Goal: Transaction & Acquisition: Purchase product/service

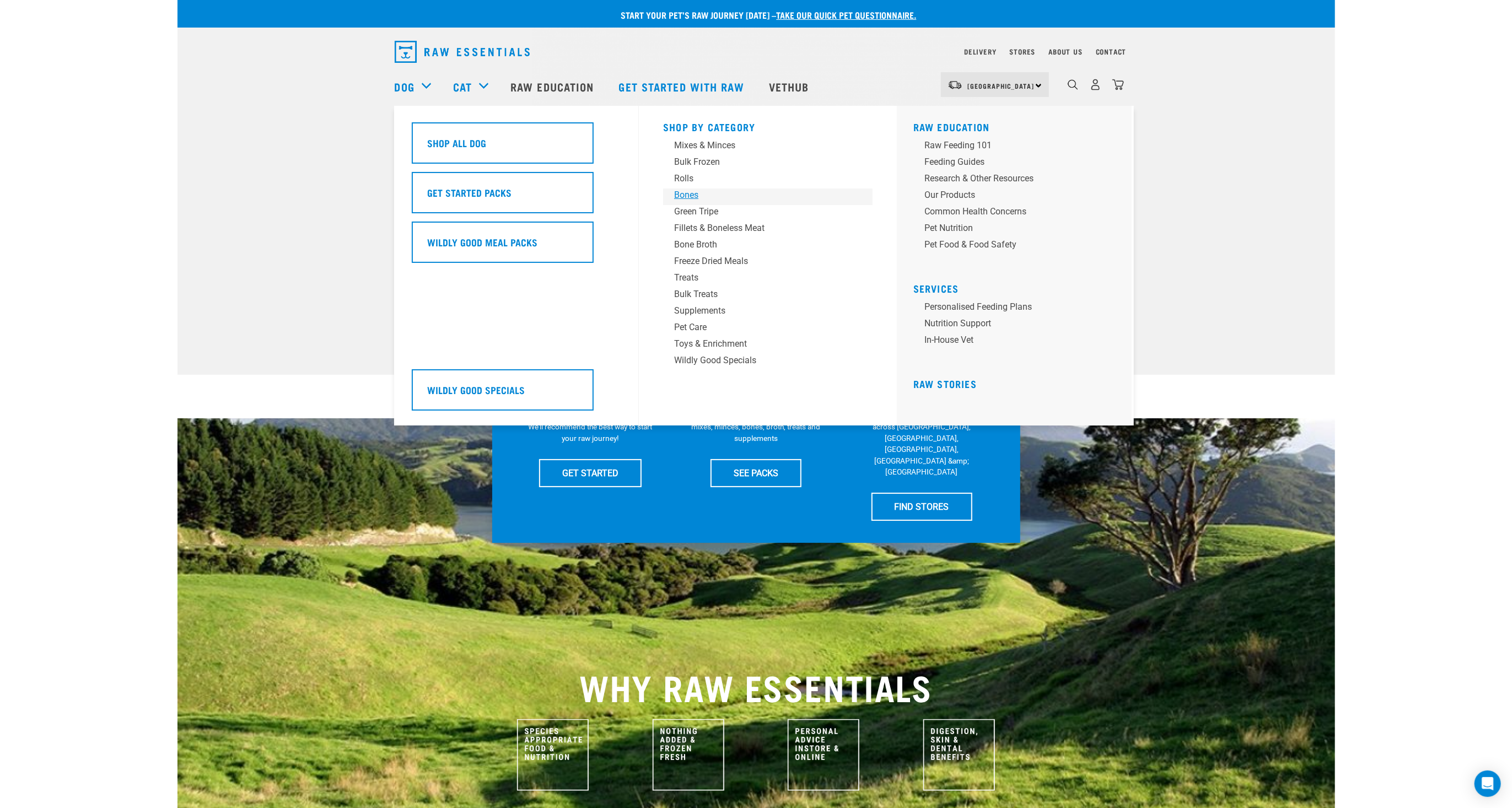
click at [694, 192] on div "Bones" at bounding box center [760, 195] width 172 height 13
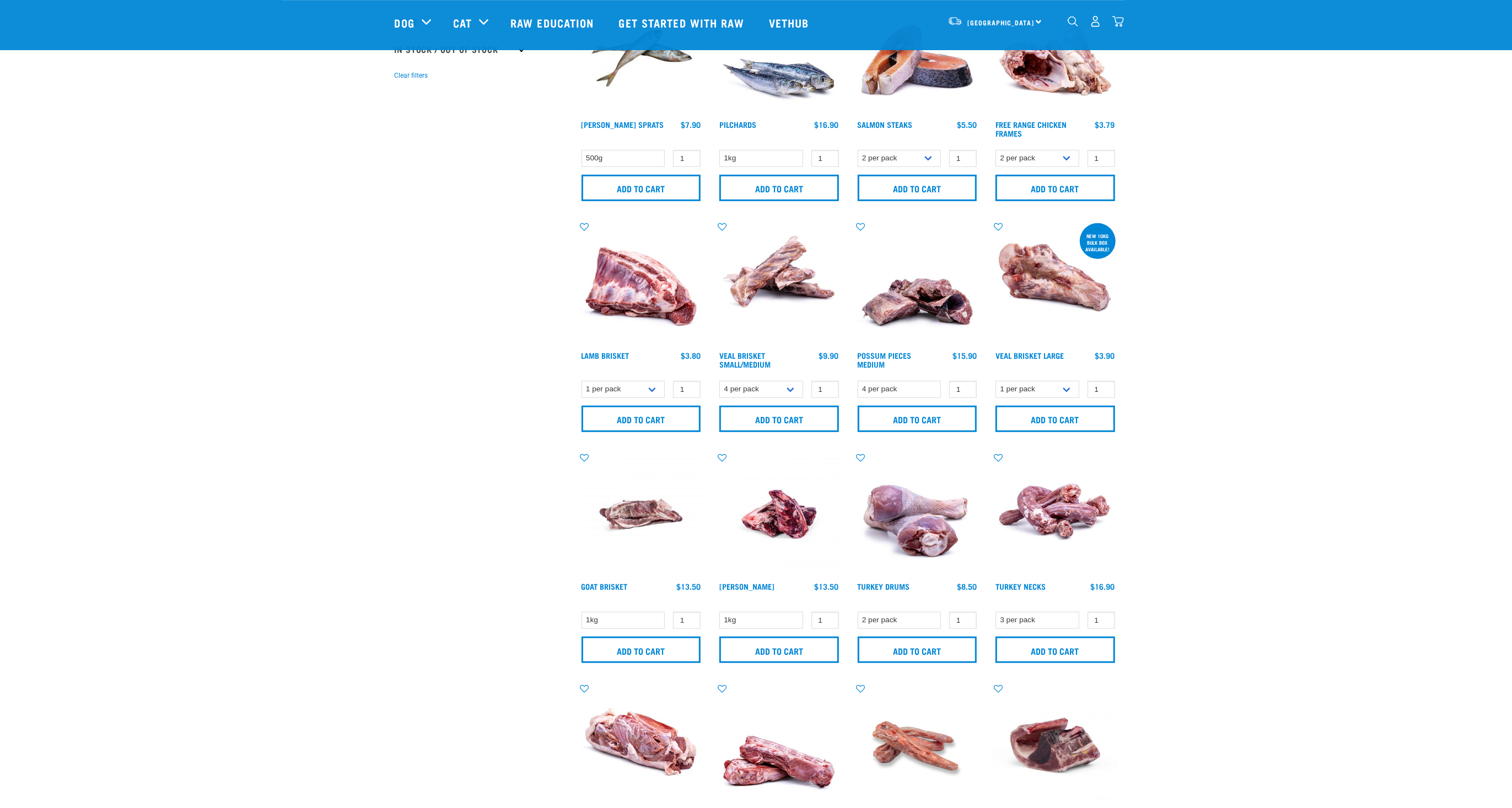
scroll to position [332, 0]
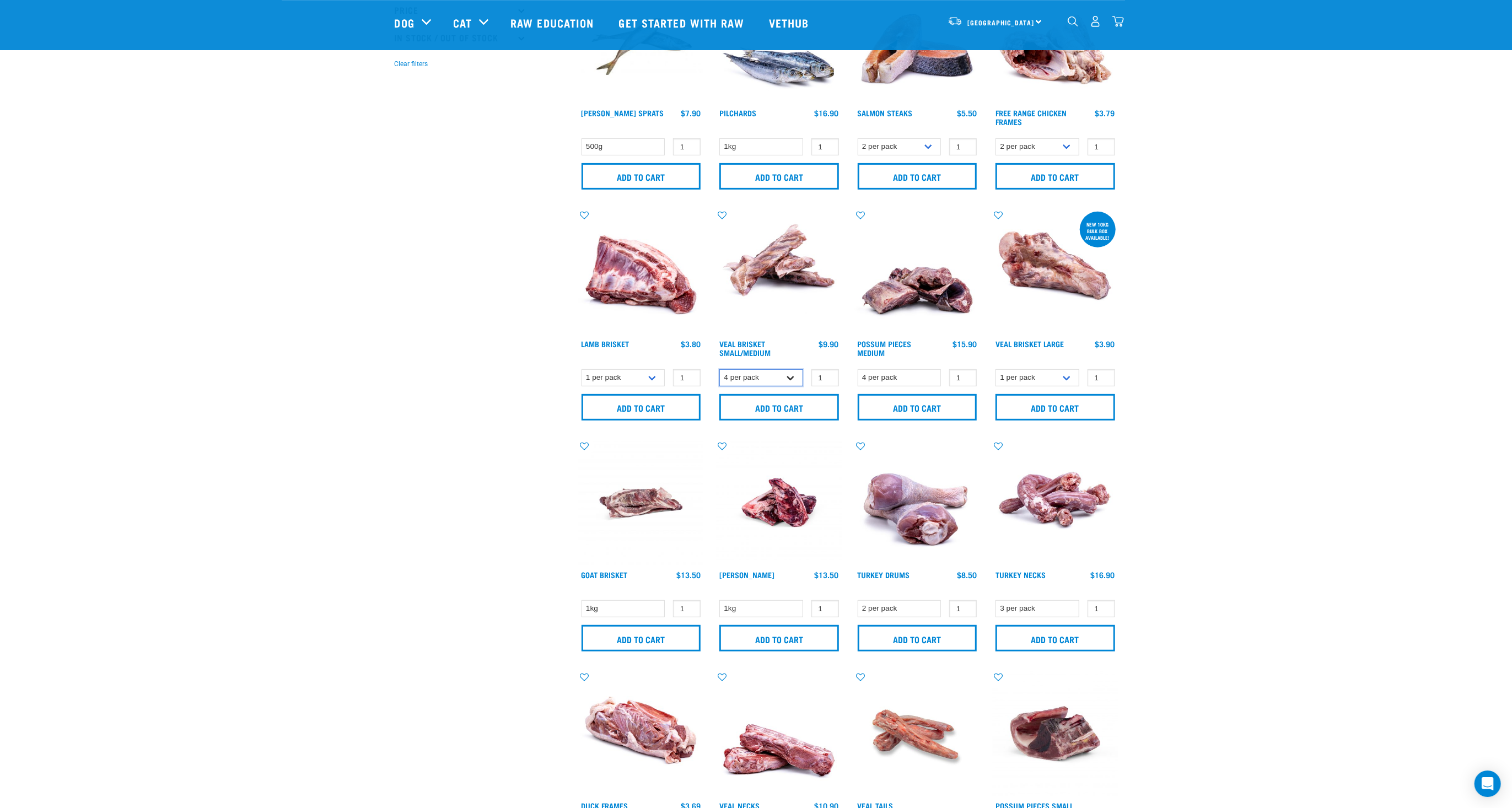
click at [719, 369] on select "4 per pack 8 per pack" at bounding box center [761, 378] width 84 height 17
select select "447645"
click option "8 per pack" at bounding box center [0, 0] width 0 height 0
click at [783, 406] on input "Add to cart" at bounding box center [779, 407] width 119 height 26
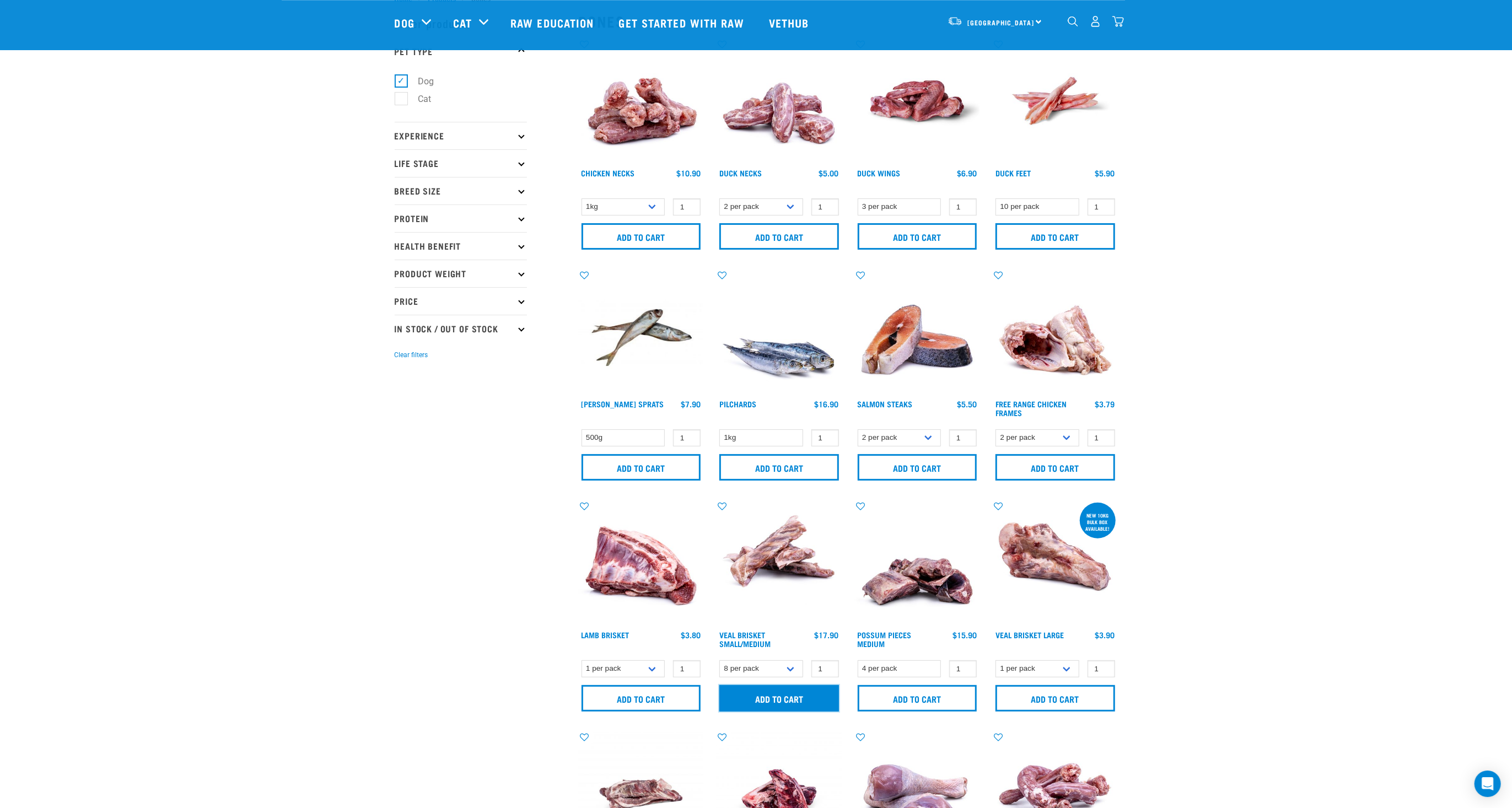
scroll to position [0, 0]
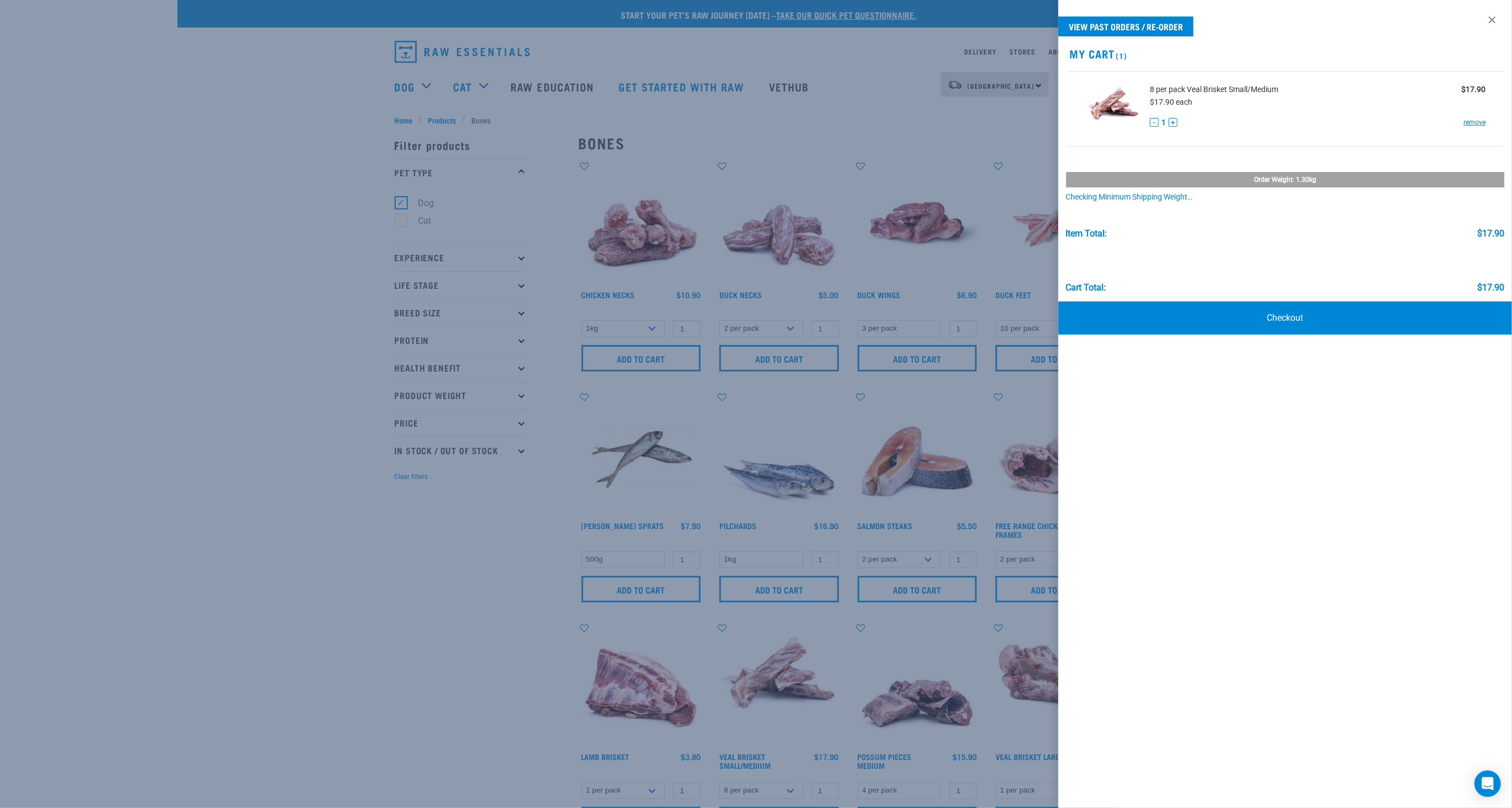
click at [265, 121] on div at bounding box center [756, 404] width 1512 height 808
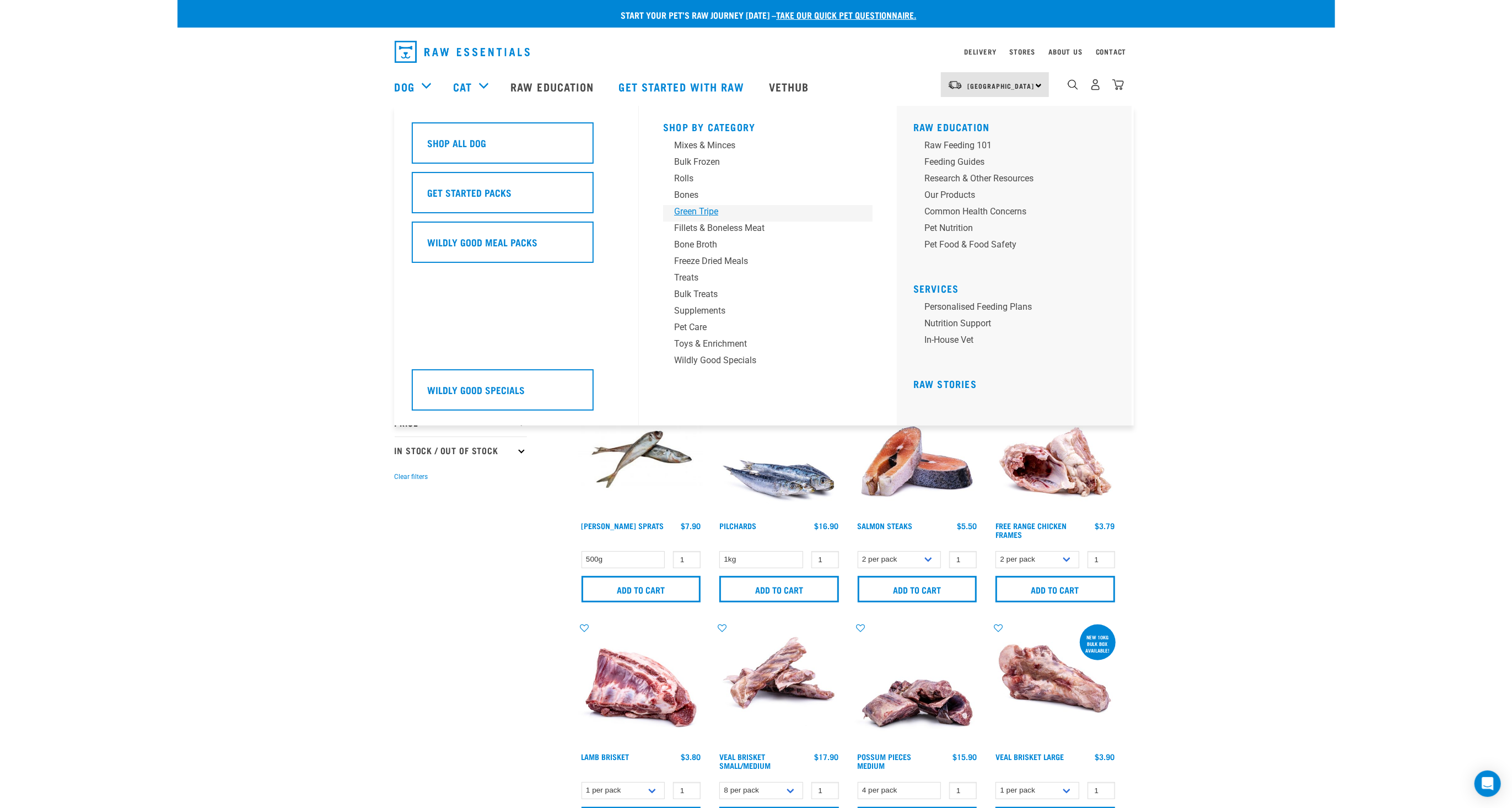
click at [699, 211] on div "Green Tripe" at bounding box center [760, 212] width 172 height 13
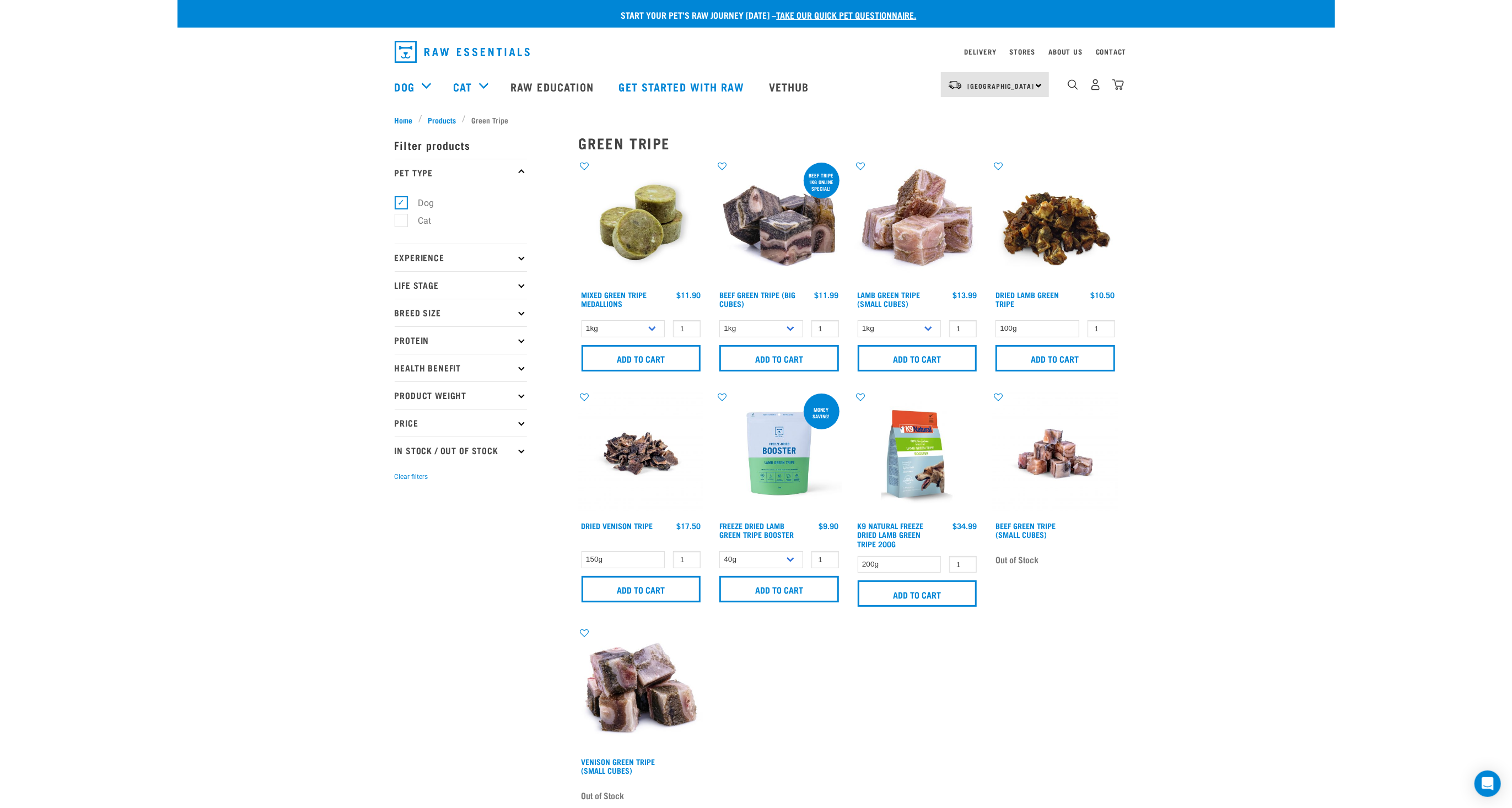
click at [781, 244] on img at bounding box center [779, 222] width 125 height 125
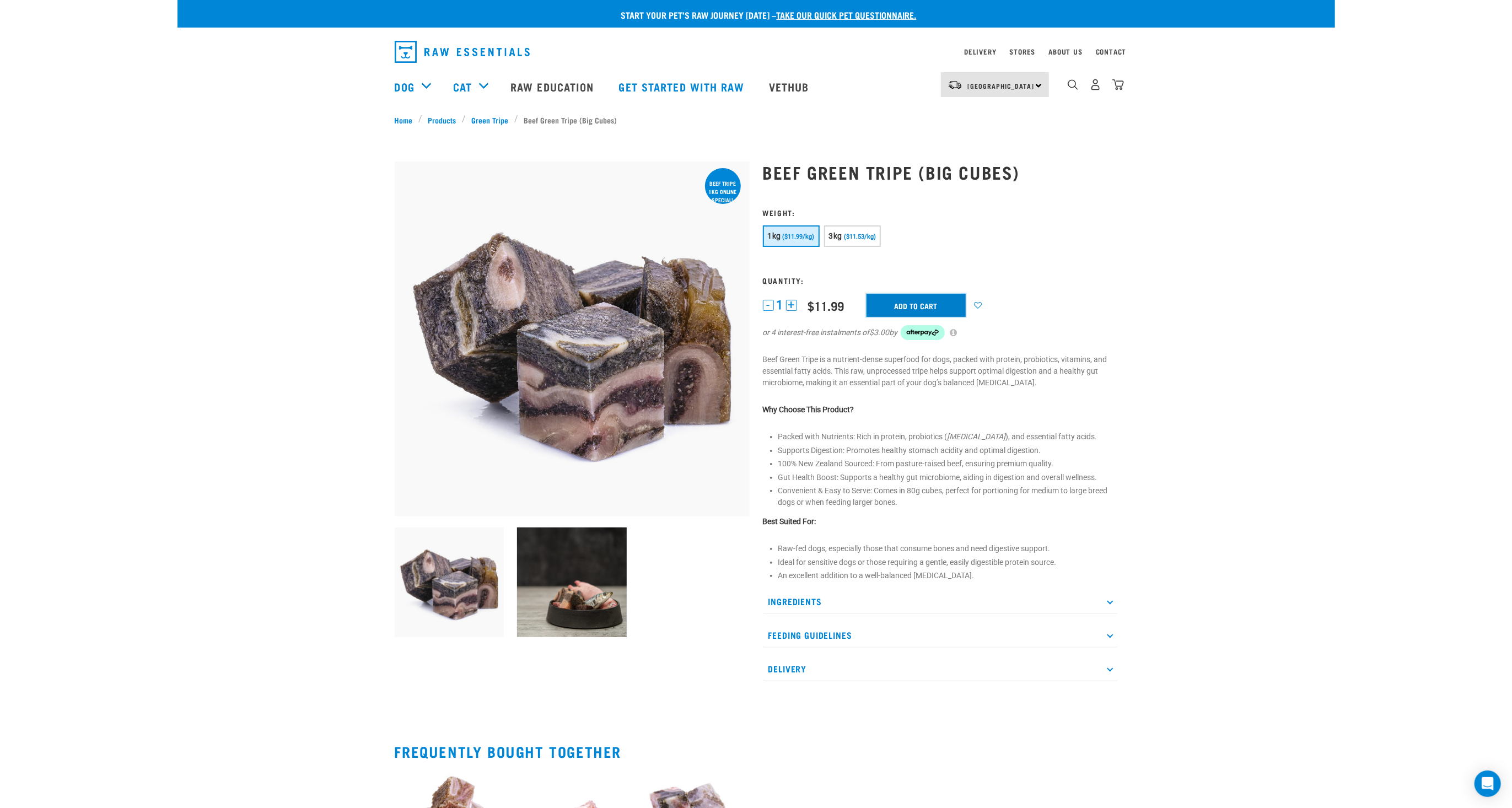
click at [922, 305] on input "Add to cart" at bounding box center [916, 305] width 99 height 23
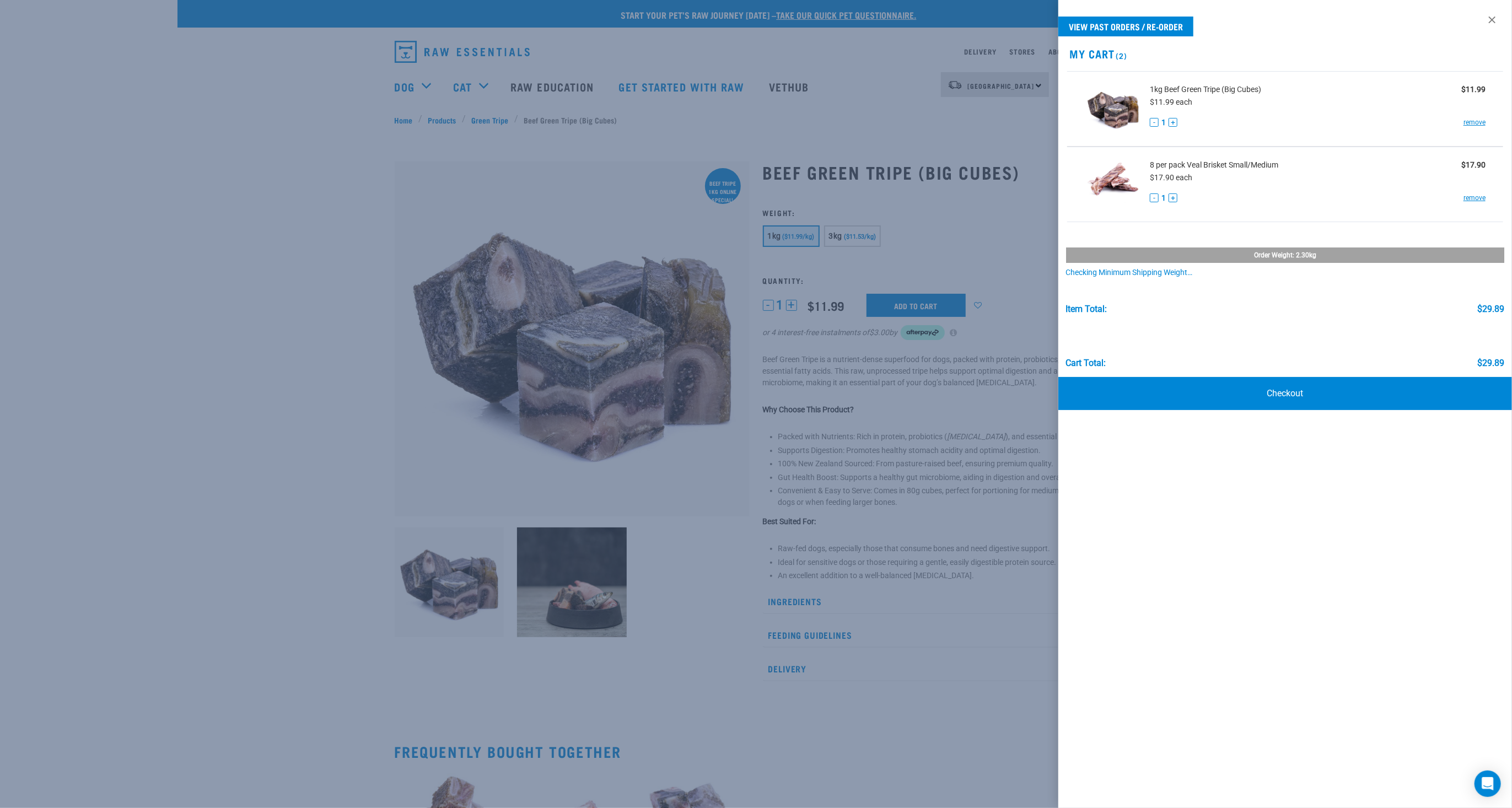
click at [276, 146] on div at bounding box center [756, 404] width 1512 height 808
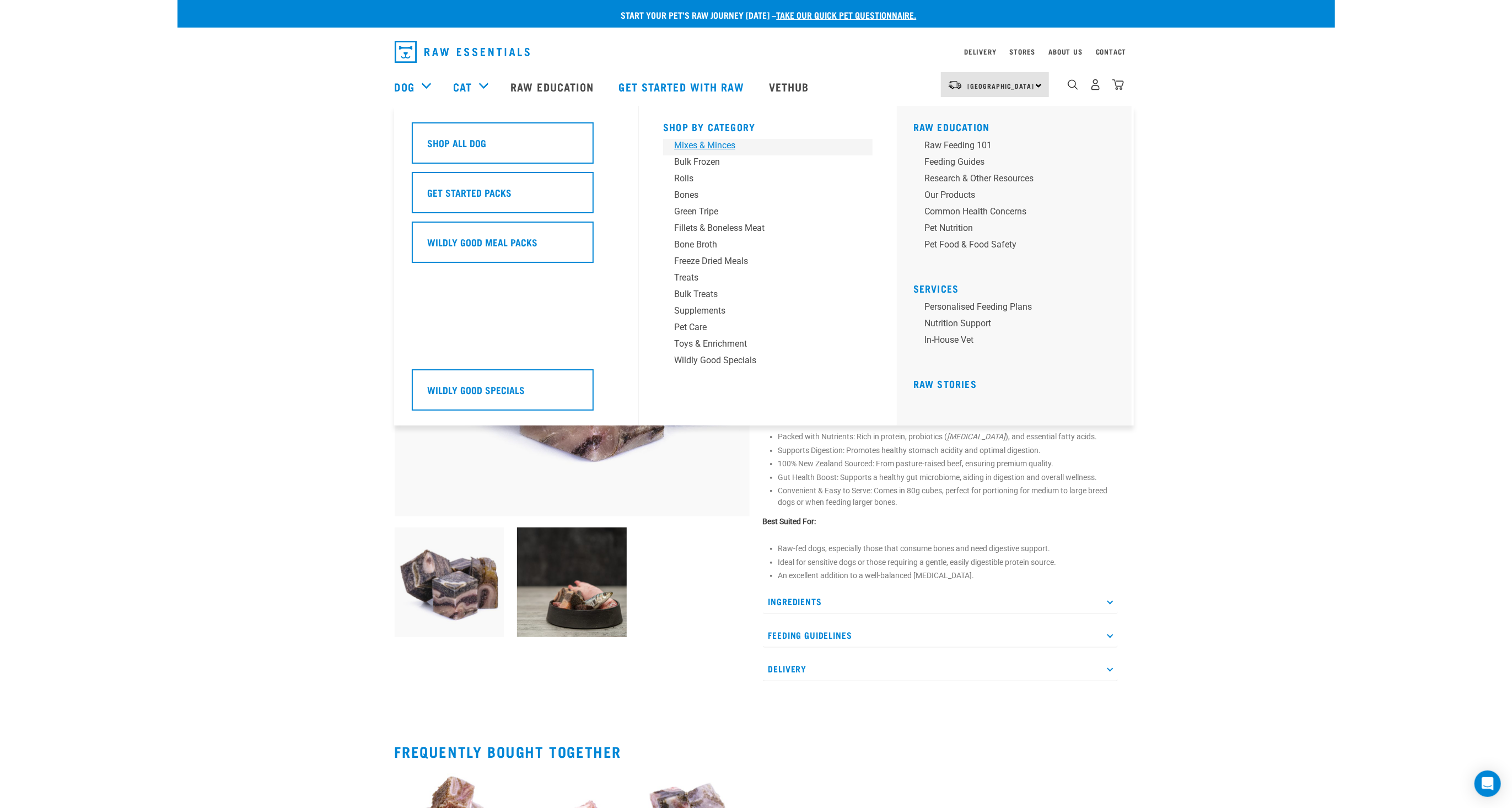
click at [707, 146] on div "Mixes & Minces" at bounding box center [760, 146] width 172 height 13
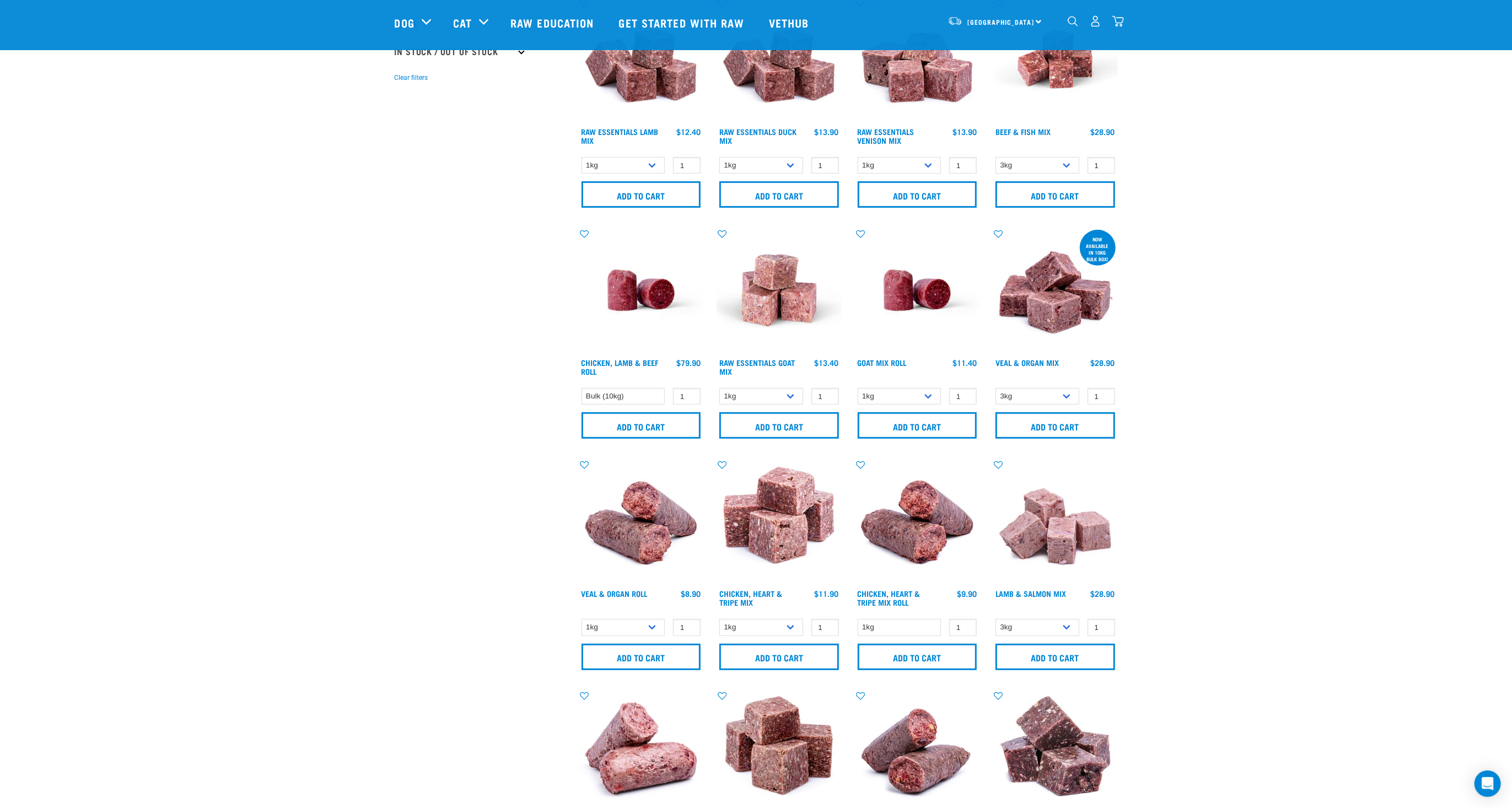
scroll to position [323, 0]
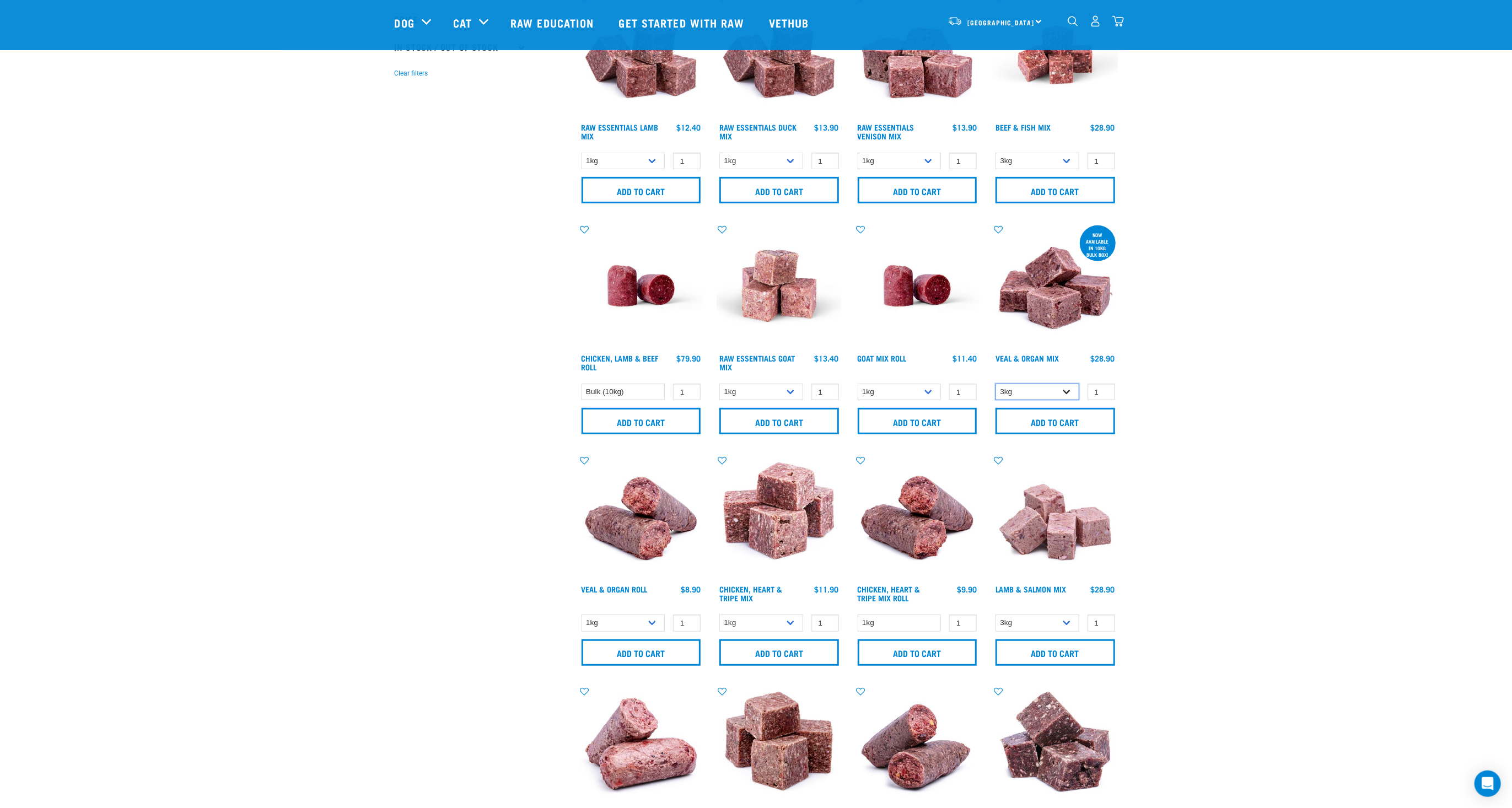
click at [995, 383] on select "3kg Bulk (10kg)" at bounding box center [1037, 392] width 84 height 17
click at [1179, 360] on div "Start your pet’s raw journey today – take our quick pet questionnaire. Delivery…" at bounding box center [756, 660] width 1157 height 1966
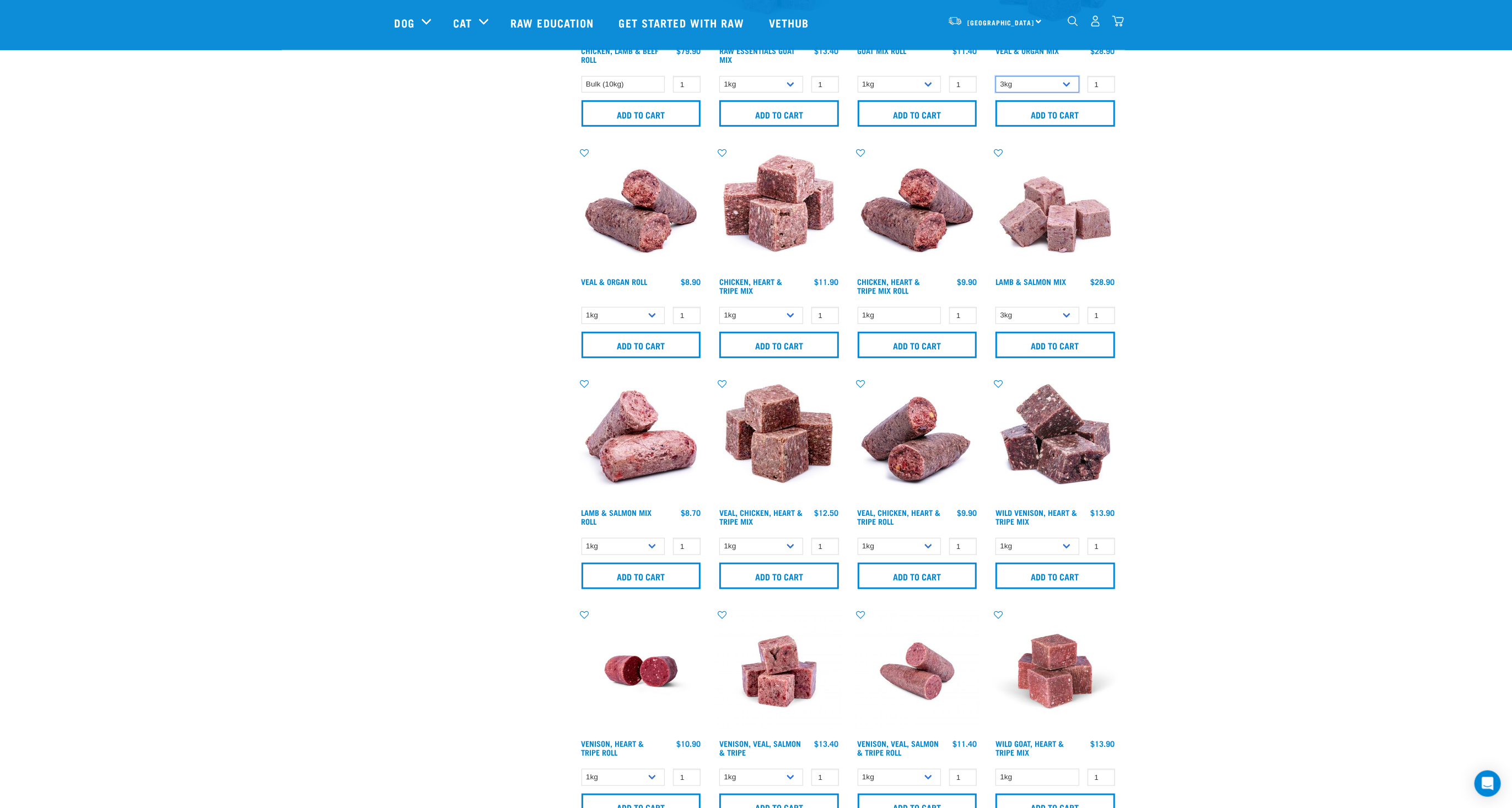
scroll to position [645, 0]
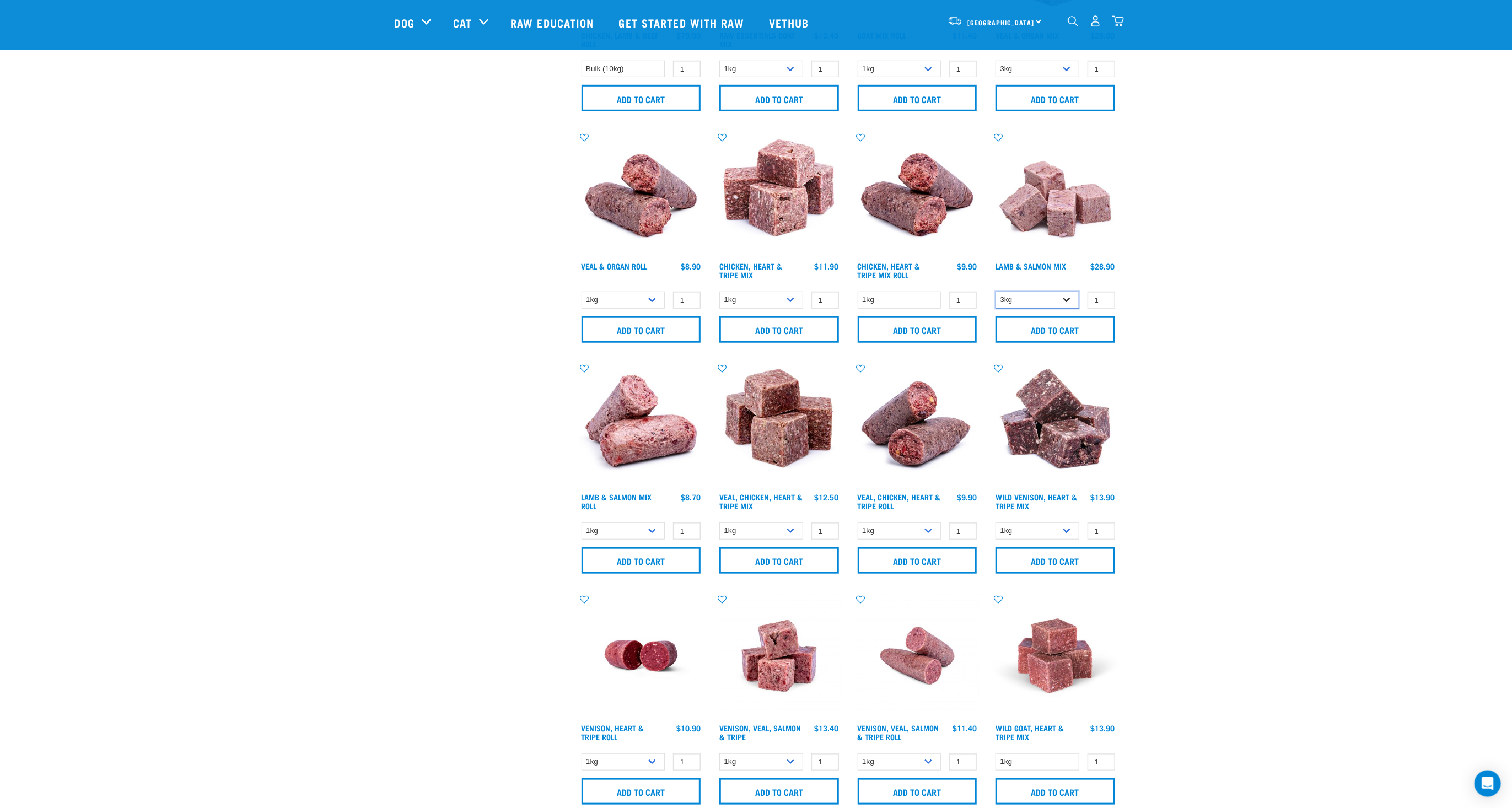
click at [995, 291] on select "3kg Bulk (10kg)" at bounding box center [1037, 300] width 84 height 17
click at [468, 324] on div "× Filter products Pet Type Dog Cat Experience New Raw Feeder Experienced Raw Fe…" at bounding box center [756, 360] width 736 height 1934
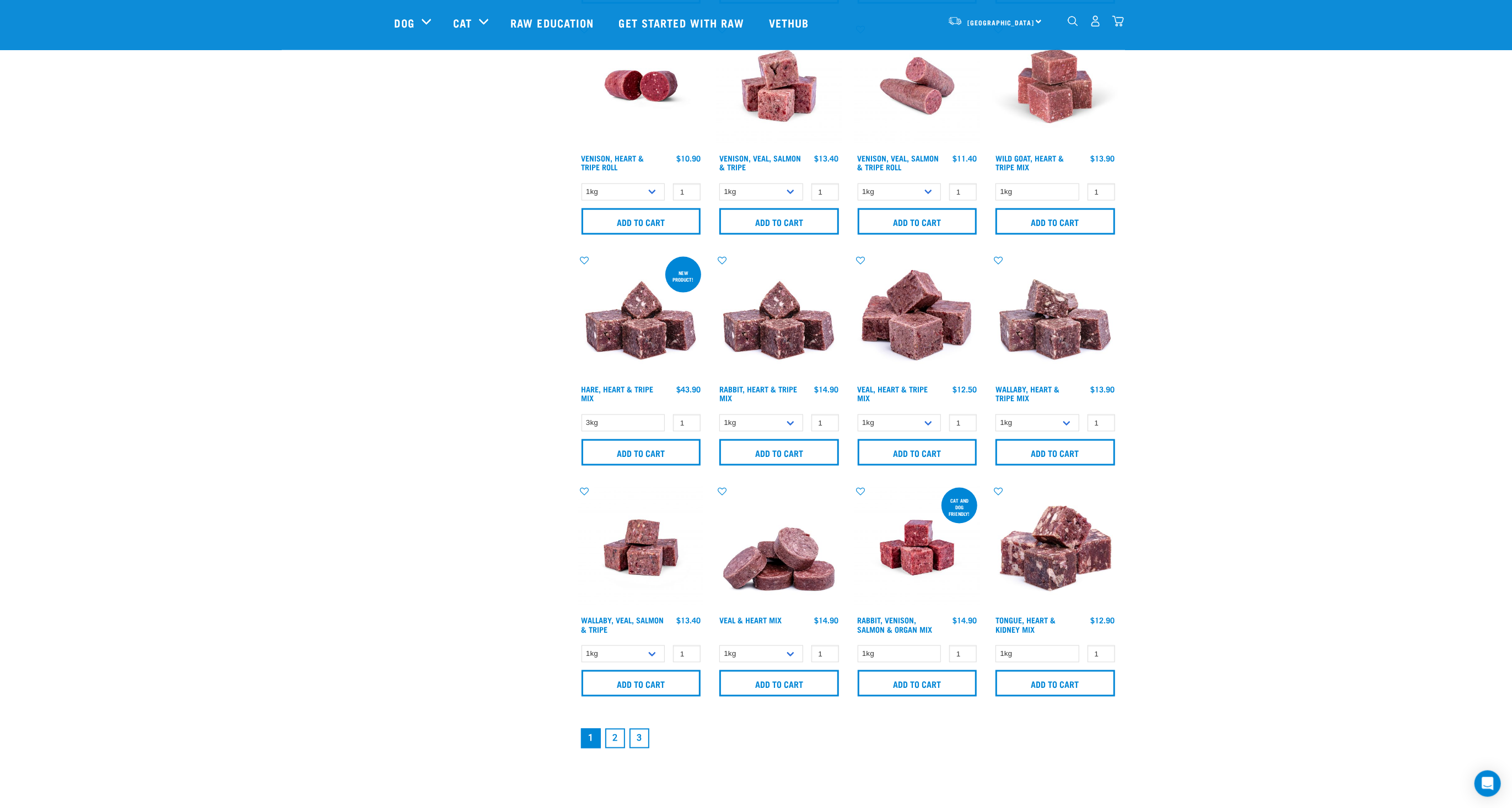
scroll to position [1248, 0]
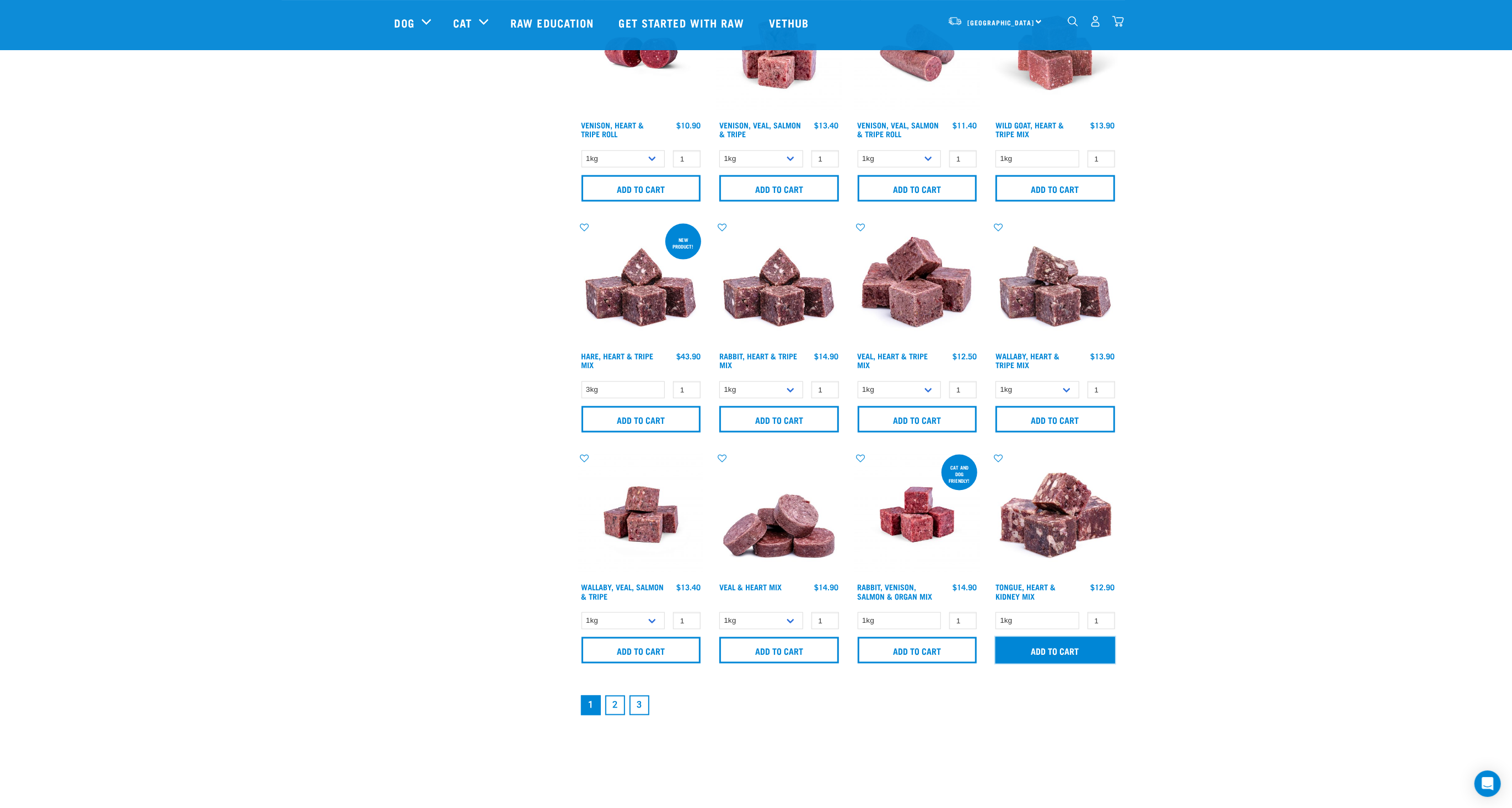
click at [1044, 649] on input "Add to cart" at bounding box center [1055, 650] width 119 height 26
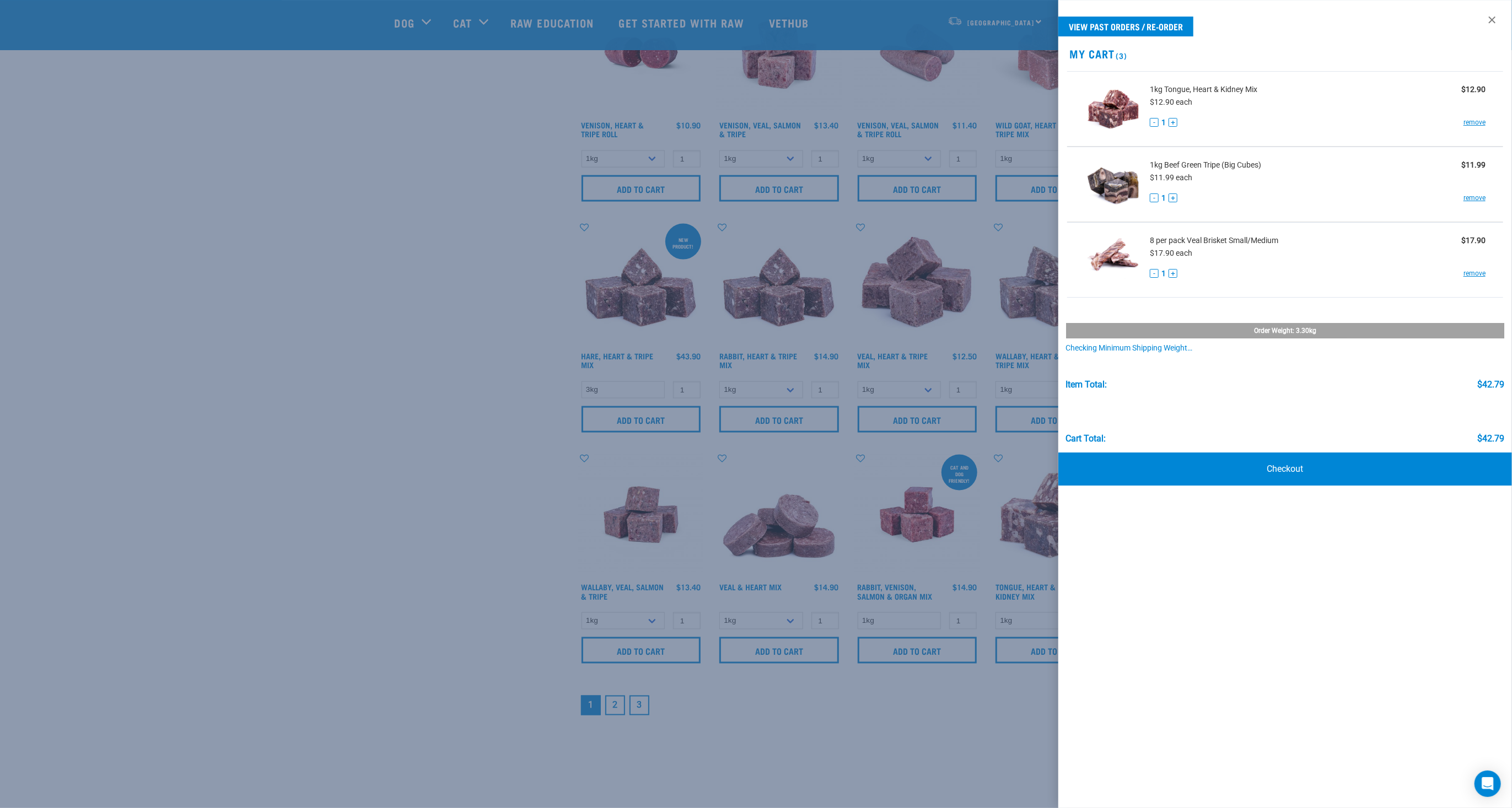
click at [505, 682] on div at bounding box center [756, 404] width 1512 height 808
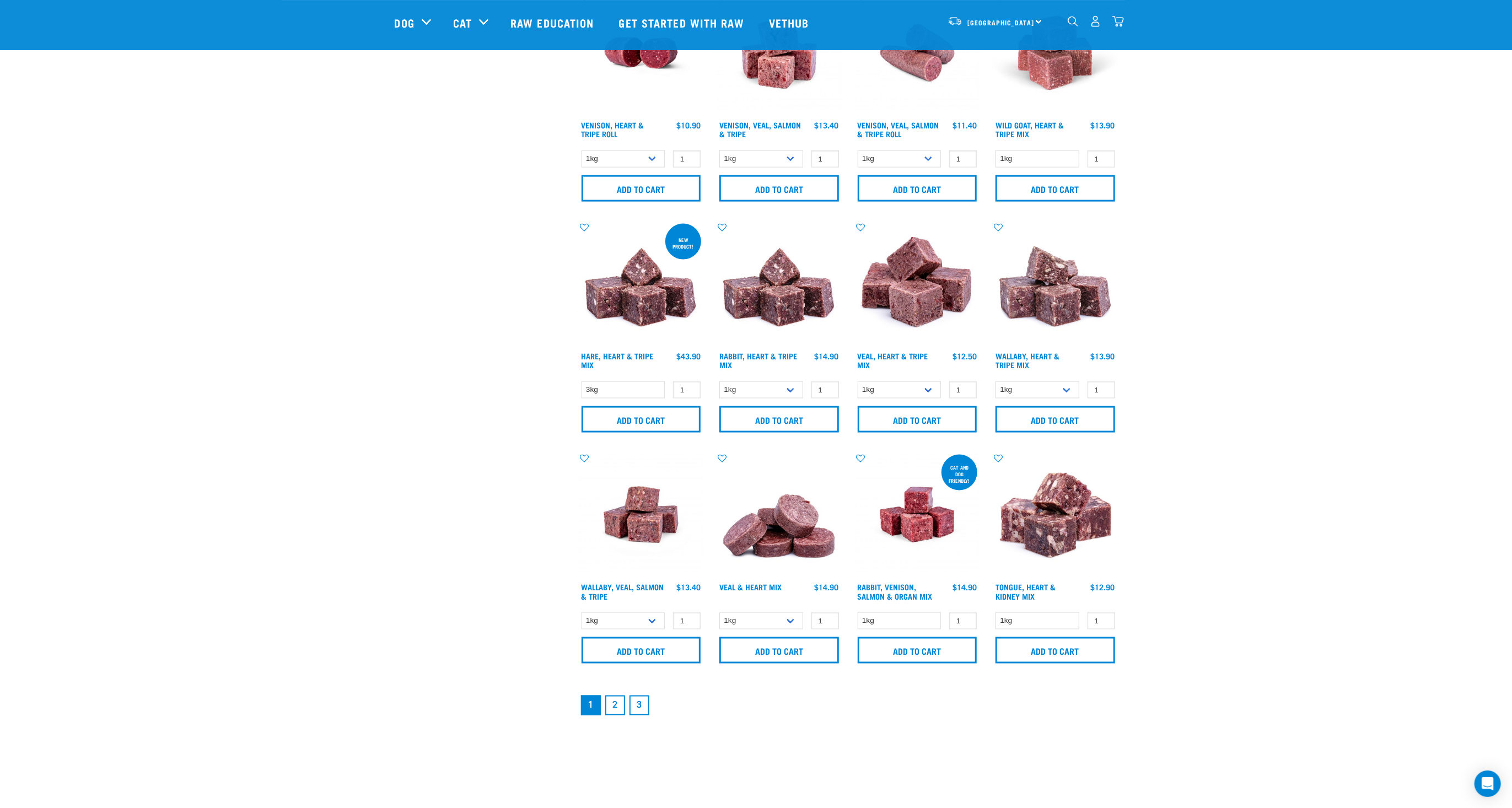
click at [616, 704] on link "2" at bounding box center [615, 705] width 20 height 20
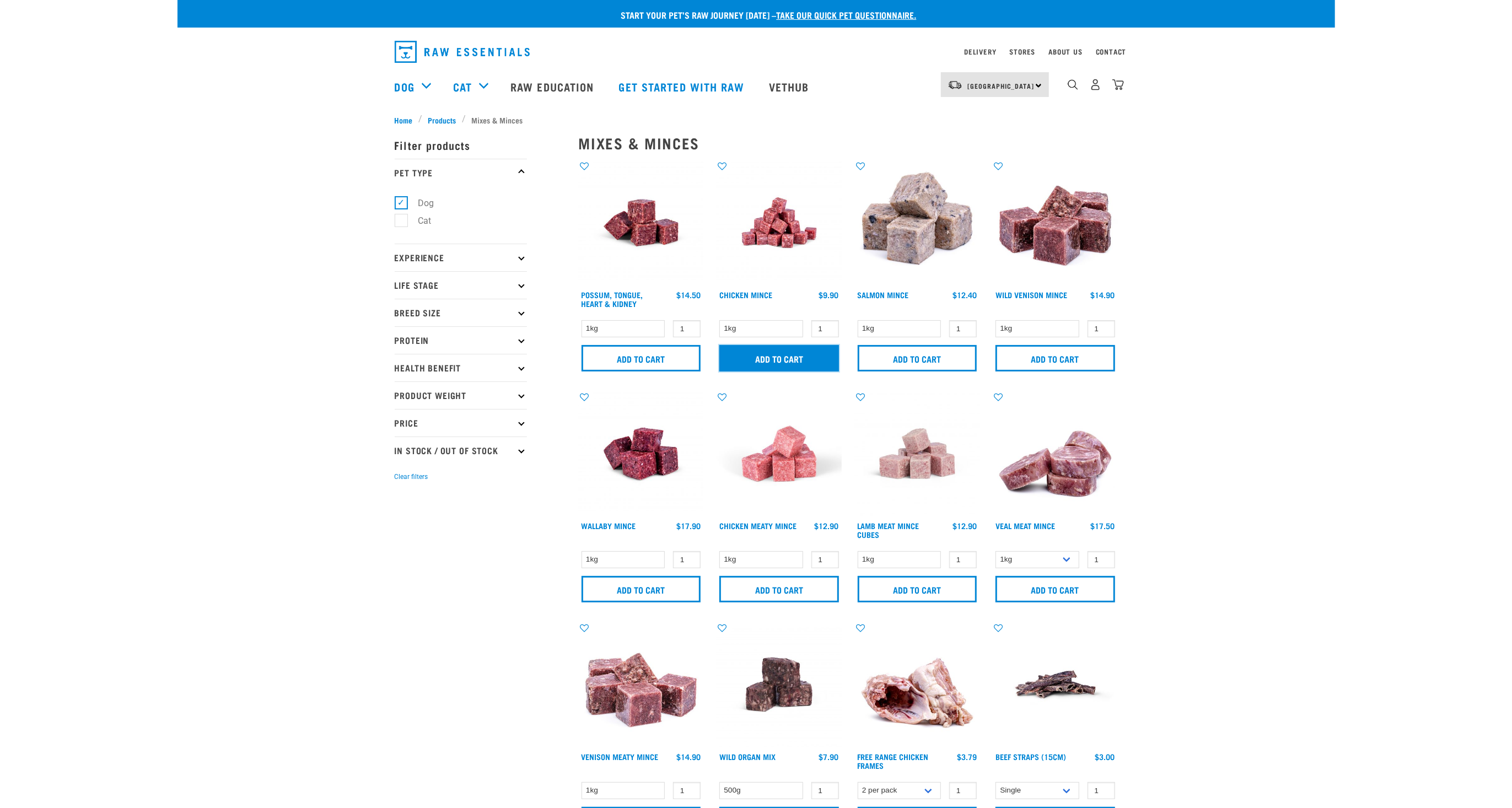
click at [788, 362] on input "Add to cart" at bounding box center [779, 359] width 119 height 26
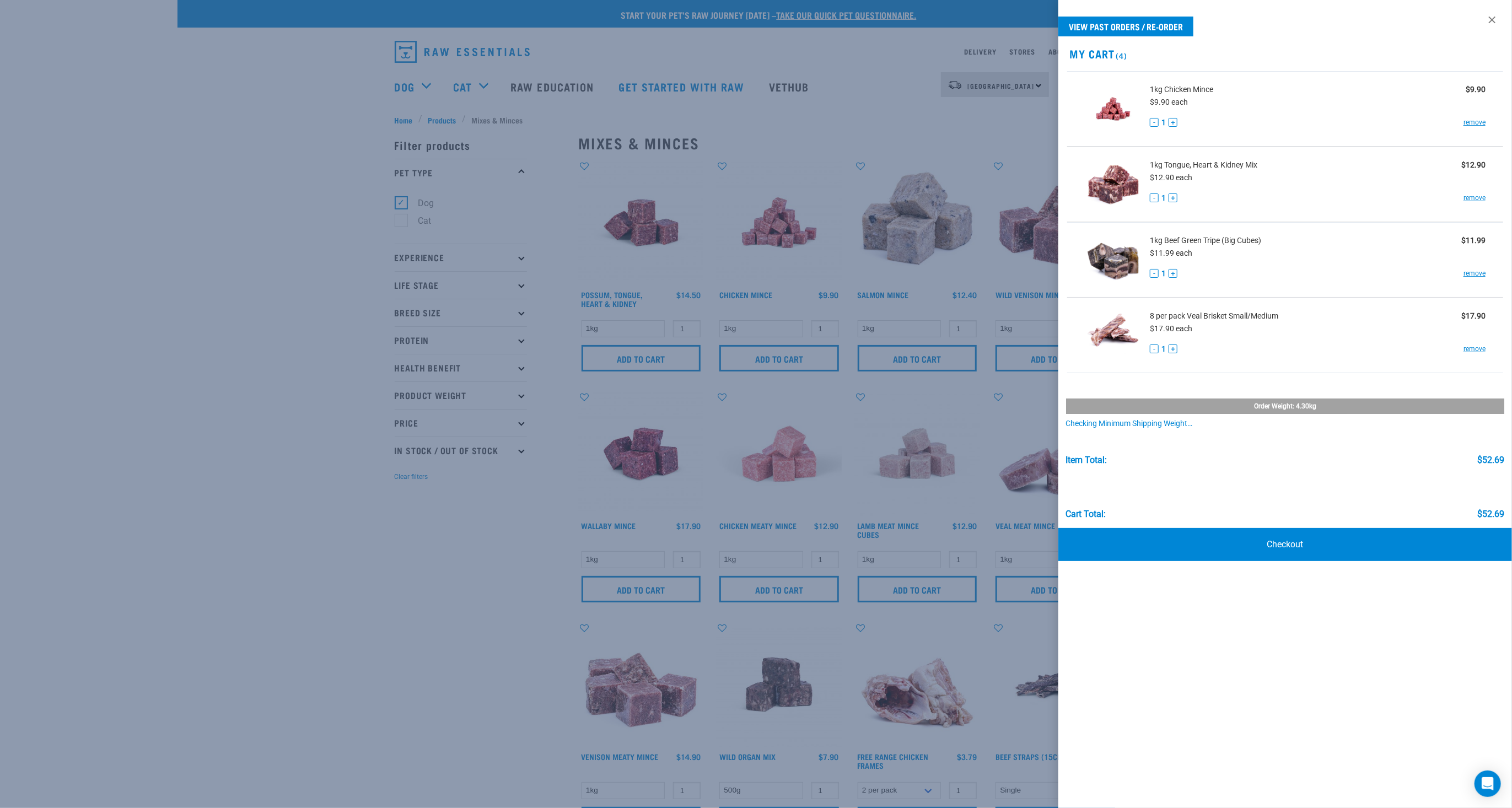
click at [427, 639] on div at bounding box center [756, 404] width 1512 height 808
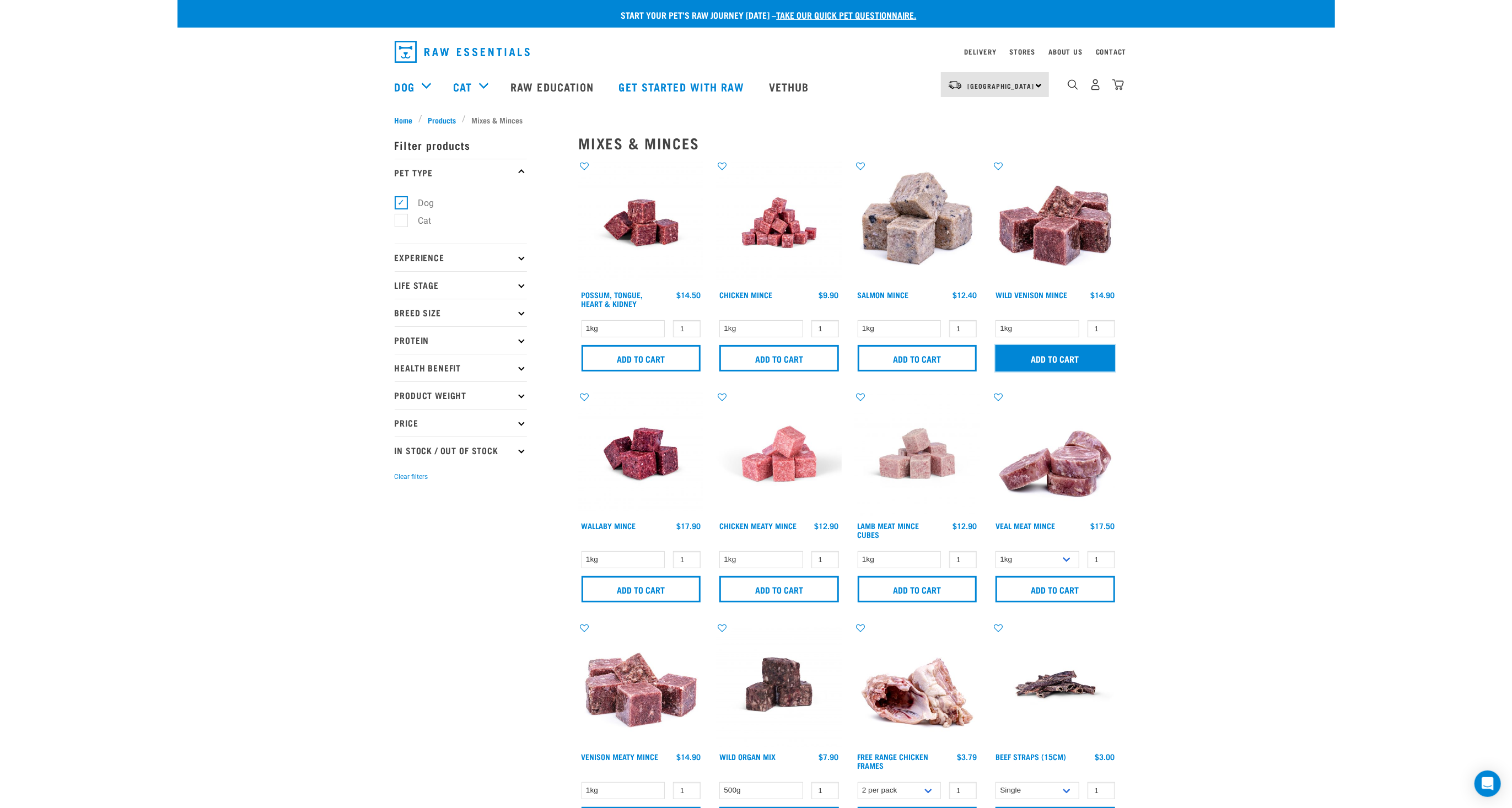
click at [1074, 353] on input "Add to cart" at bounding box center [1055, 359] width 119 height 26
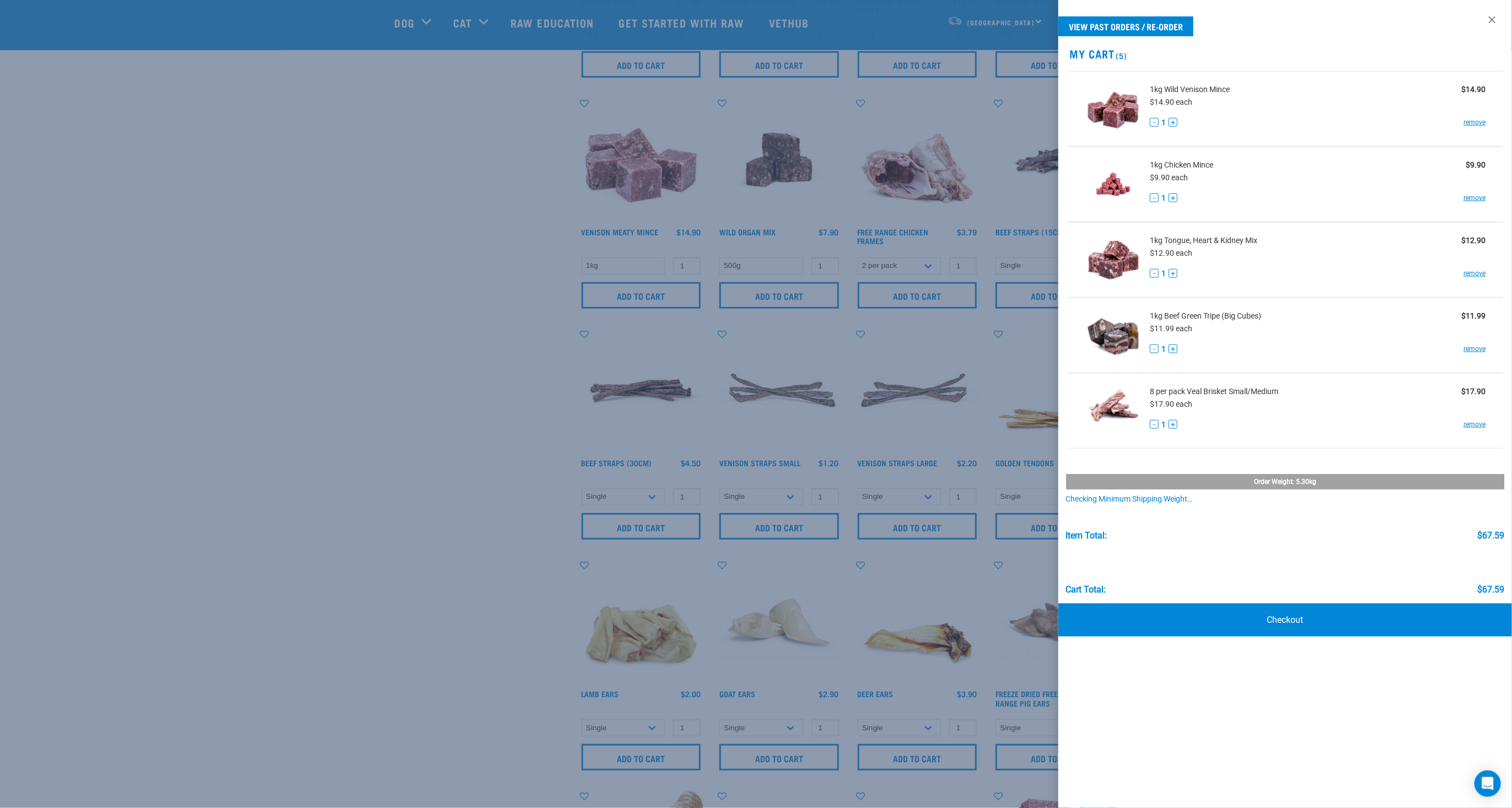
scroll to position [515, 0]
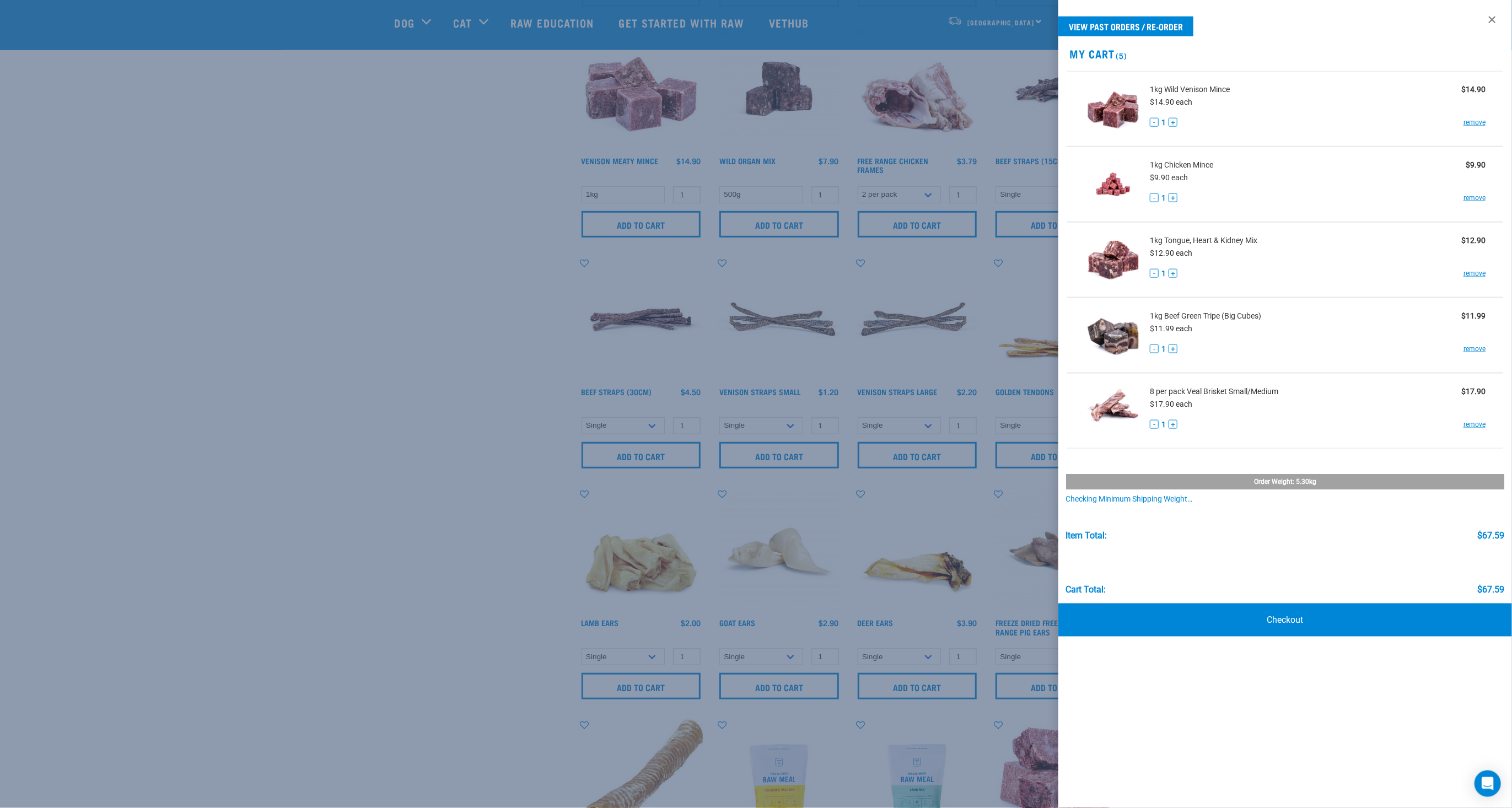
click at [289, 618] on div at bounding box center [756, 404] width 1512 height 808
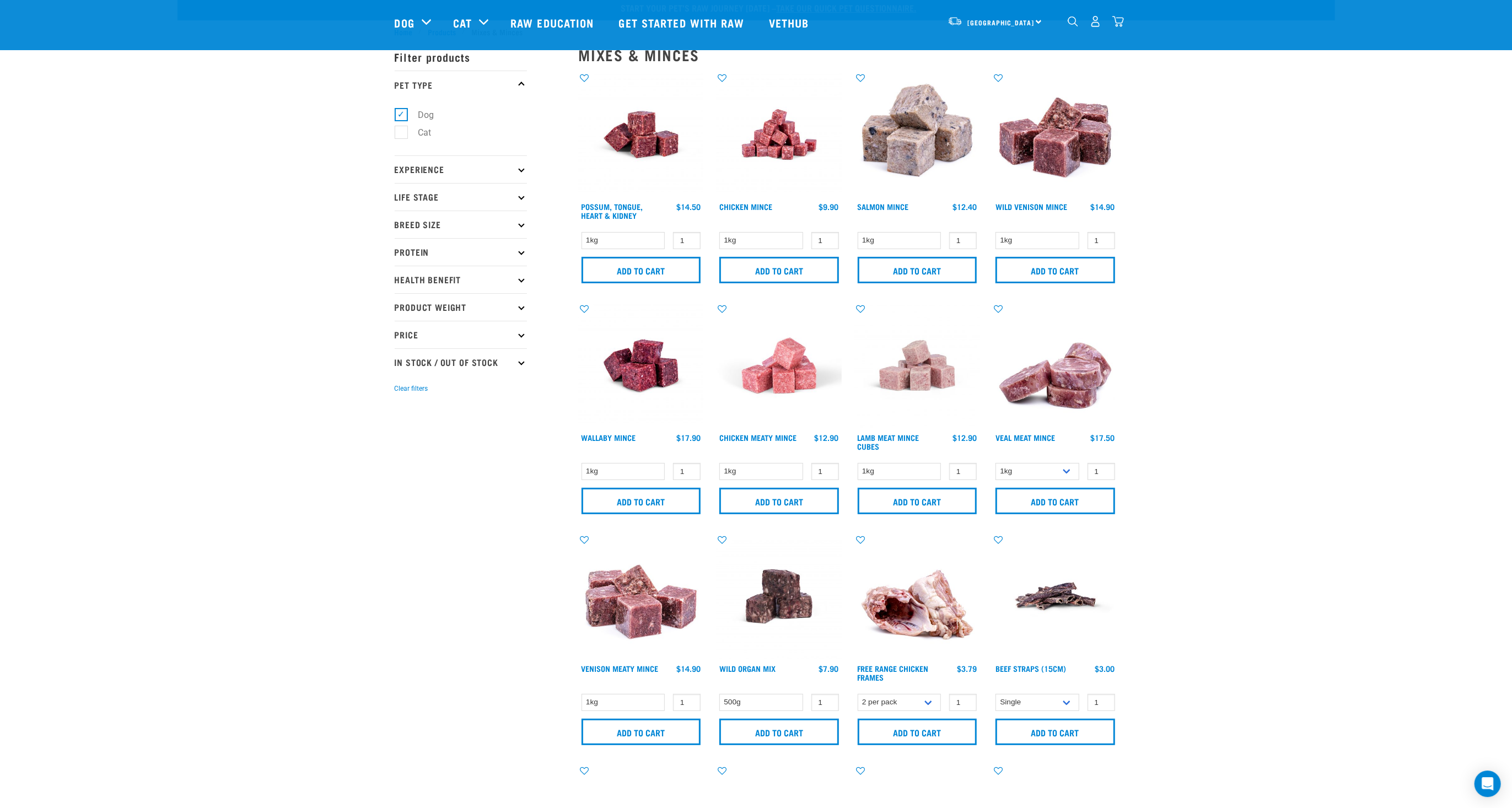
scroll to position [0, 0]
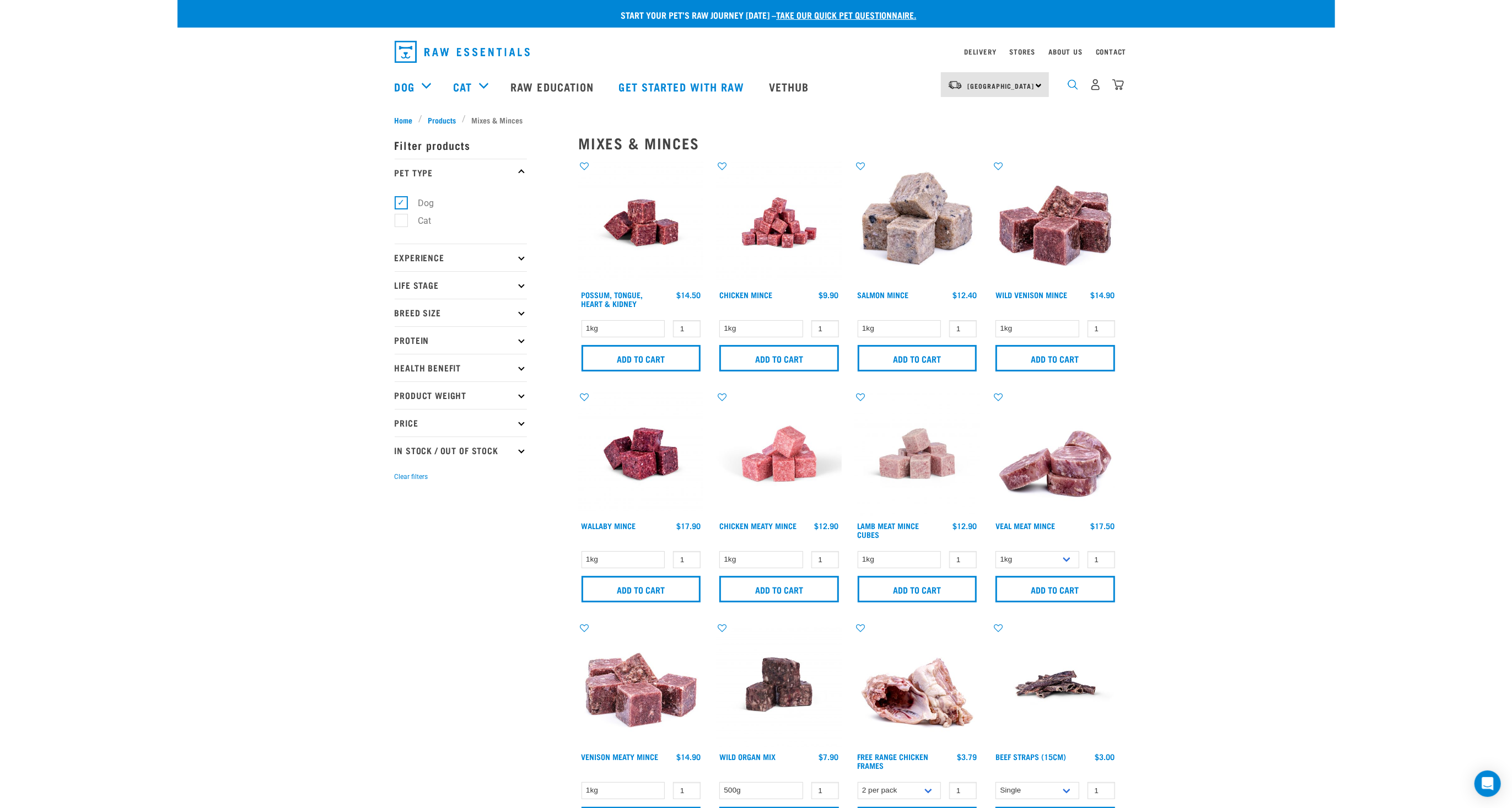
click at [1074, 82] on img "dropdown navigation" at bounding box center [1072, 84] width 10 height 10
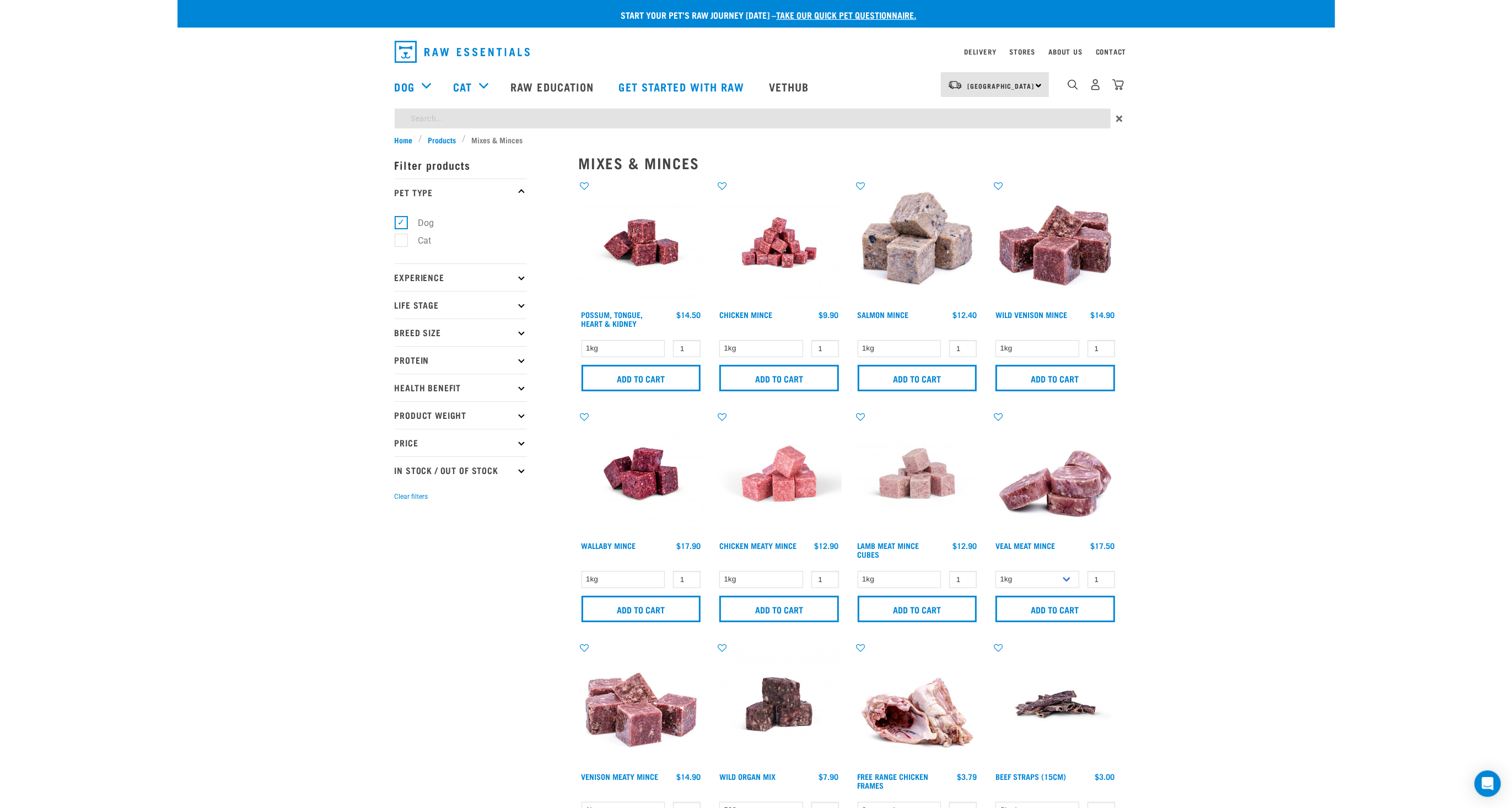
click at [1018, 114] on input "search" at bounding box center [752, 118] width 716 height 20
type input "lamb"
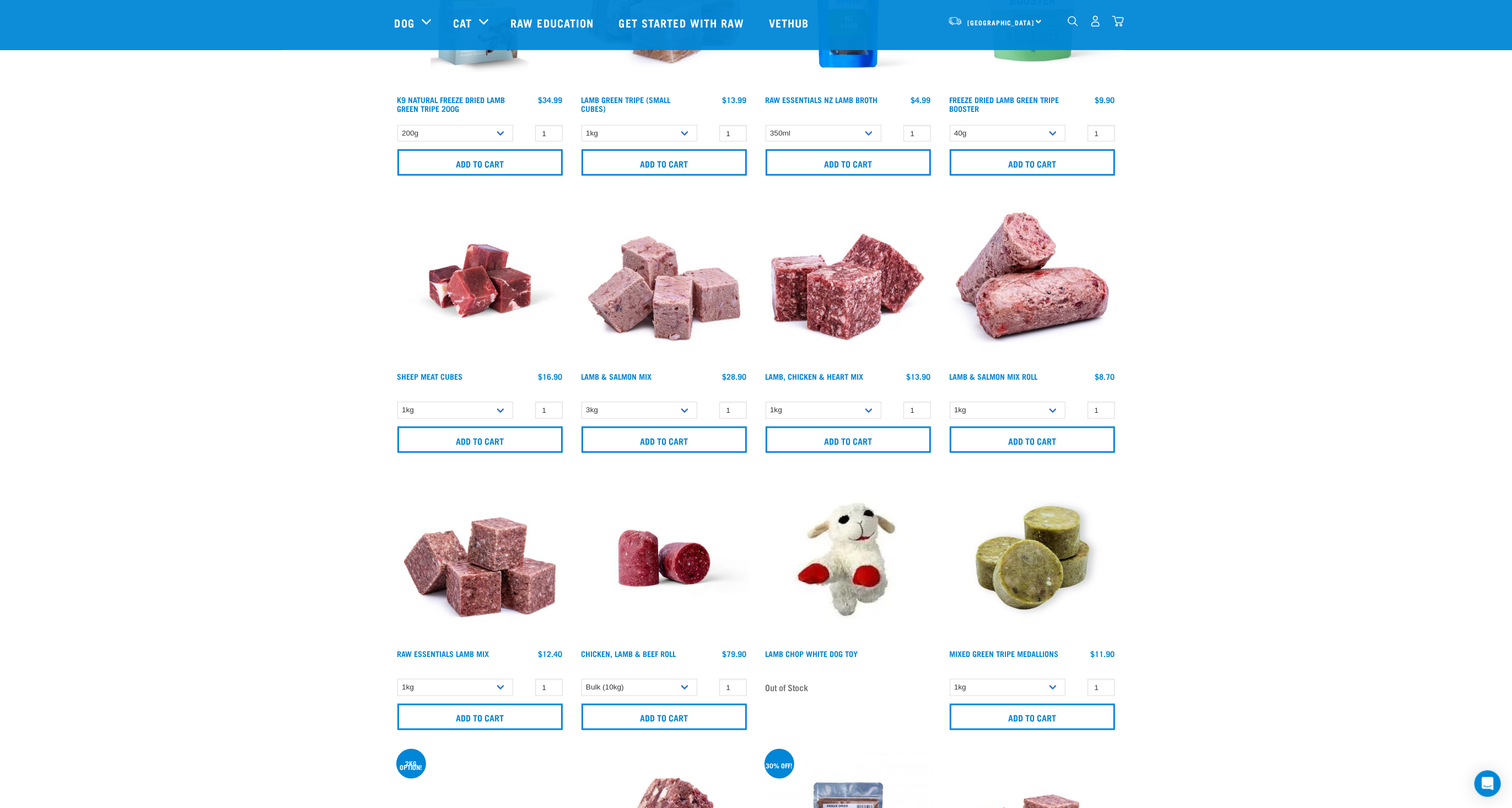
scroll to position [1104, 0]
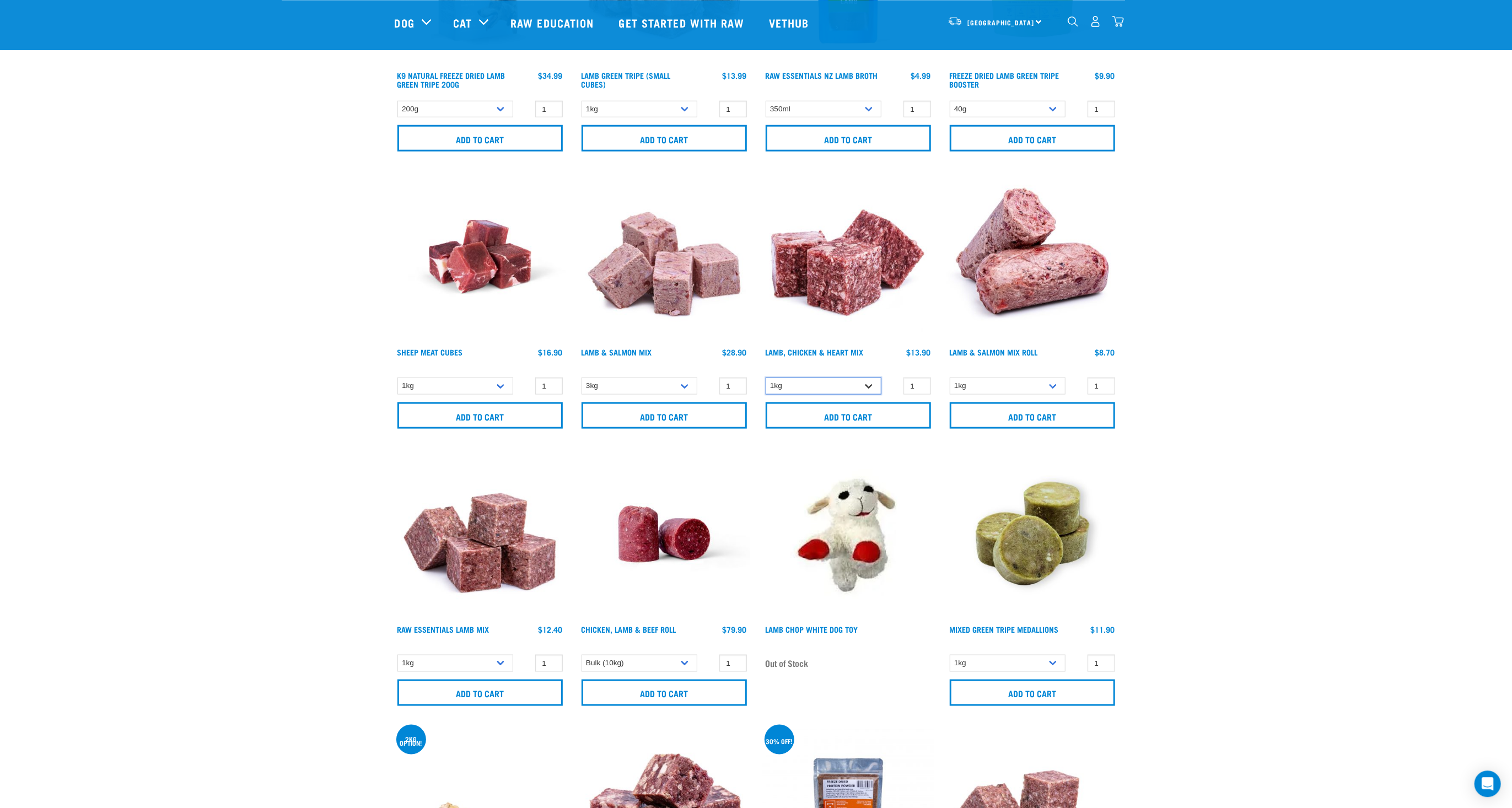
click at [765, 377] on select "1kg" at bounding box center [823, 385] width 115 height 17
click at [869, 387] on select "1kg" at bounding box center [823, 385] width 115 height 17
type input "2"
click at [918, 380] on input "2" at bounding box center [917, 385] width 27 height 17
click at [903, 402] on input "Add to cart" at bounding box center [848, 415] width 166 height 26
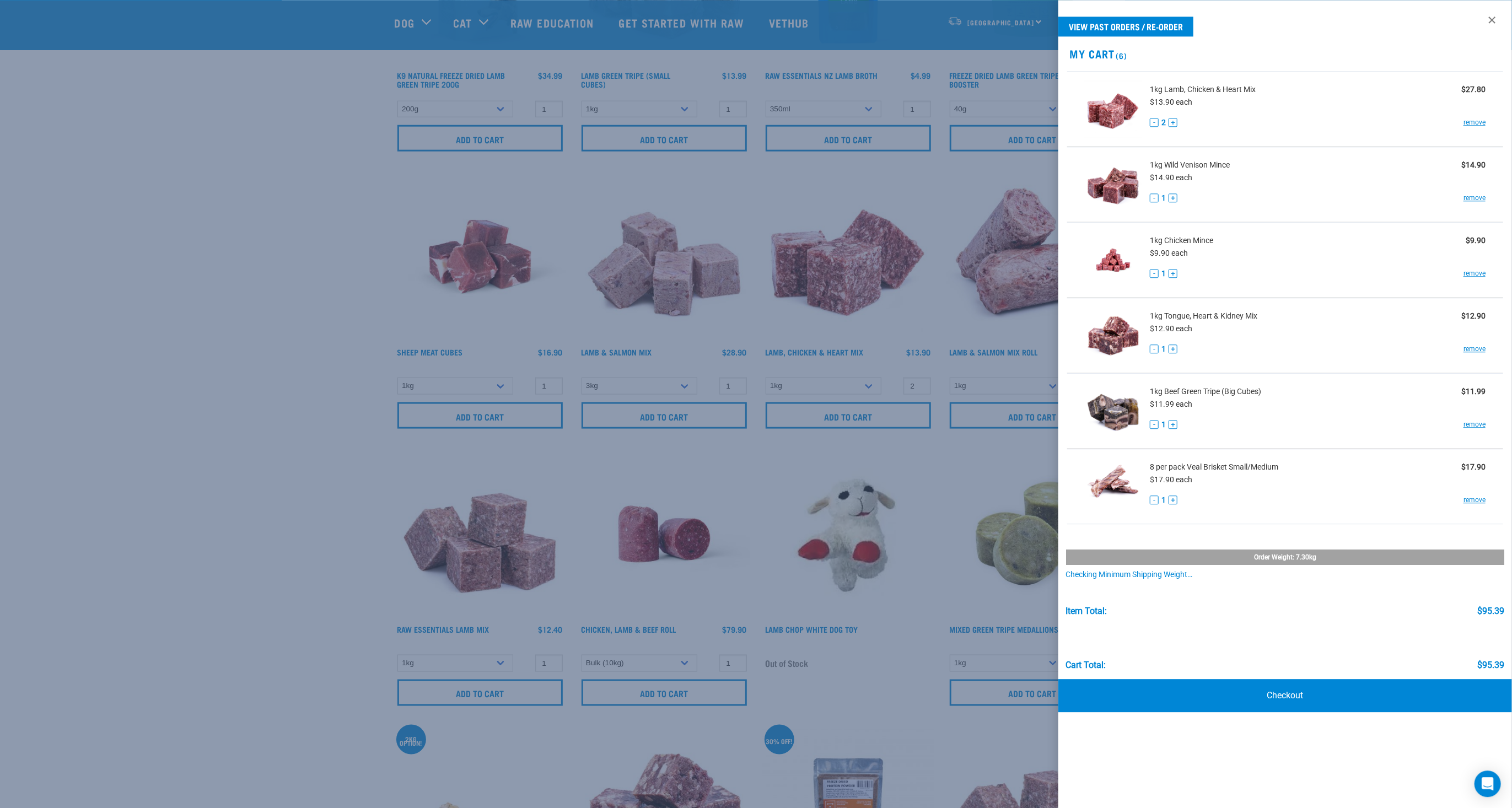
click at [149, 390] on div at bounding box center [756, 404] width 1512 height 808
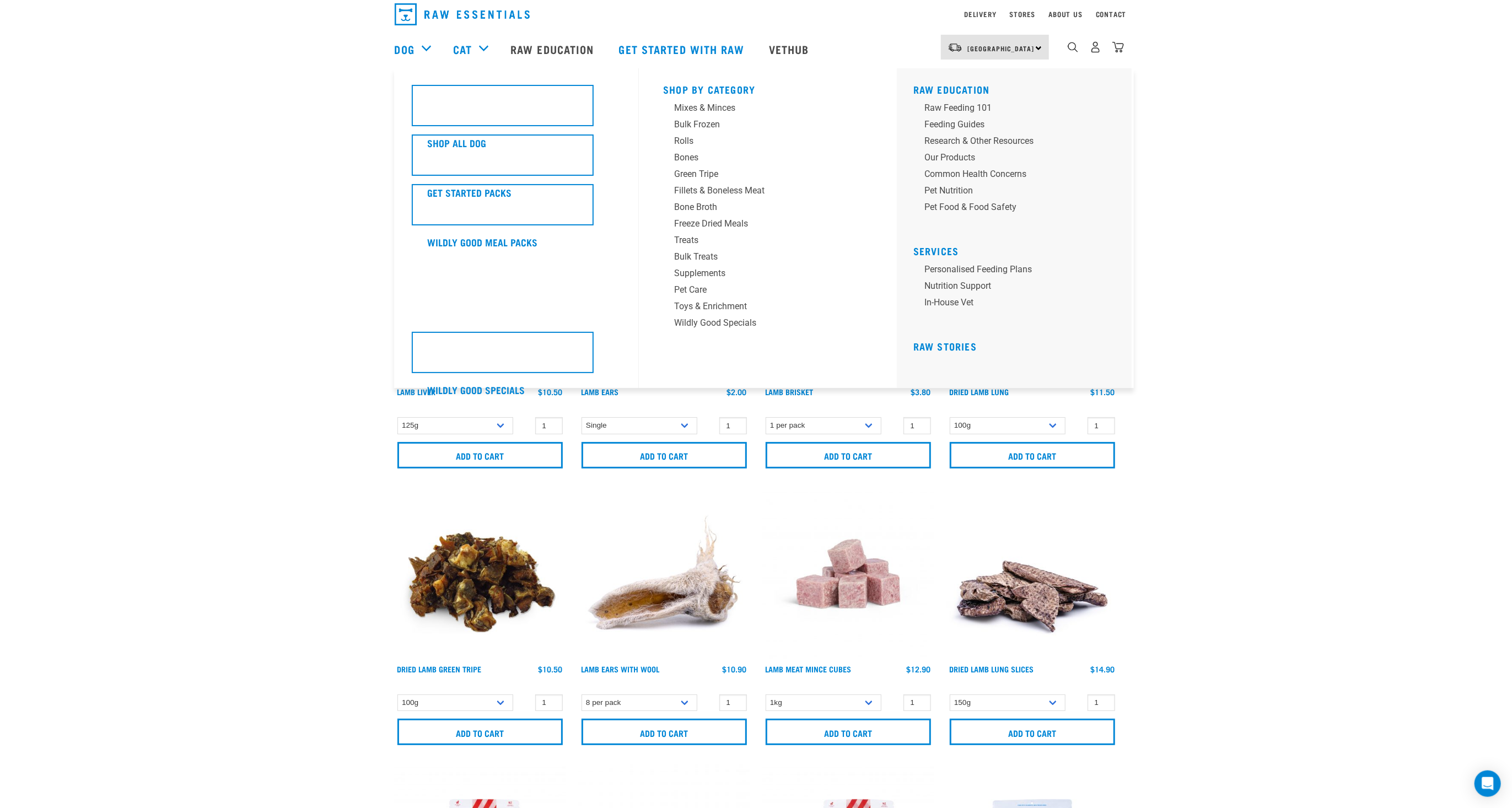
scroll to position [0, 0]
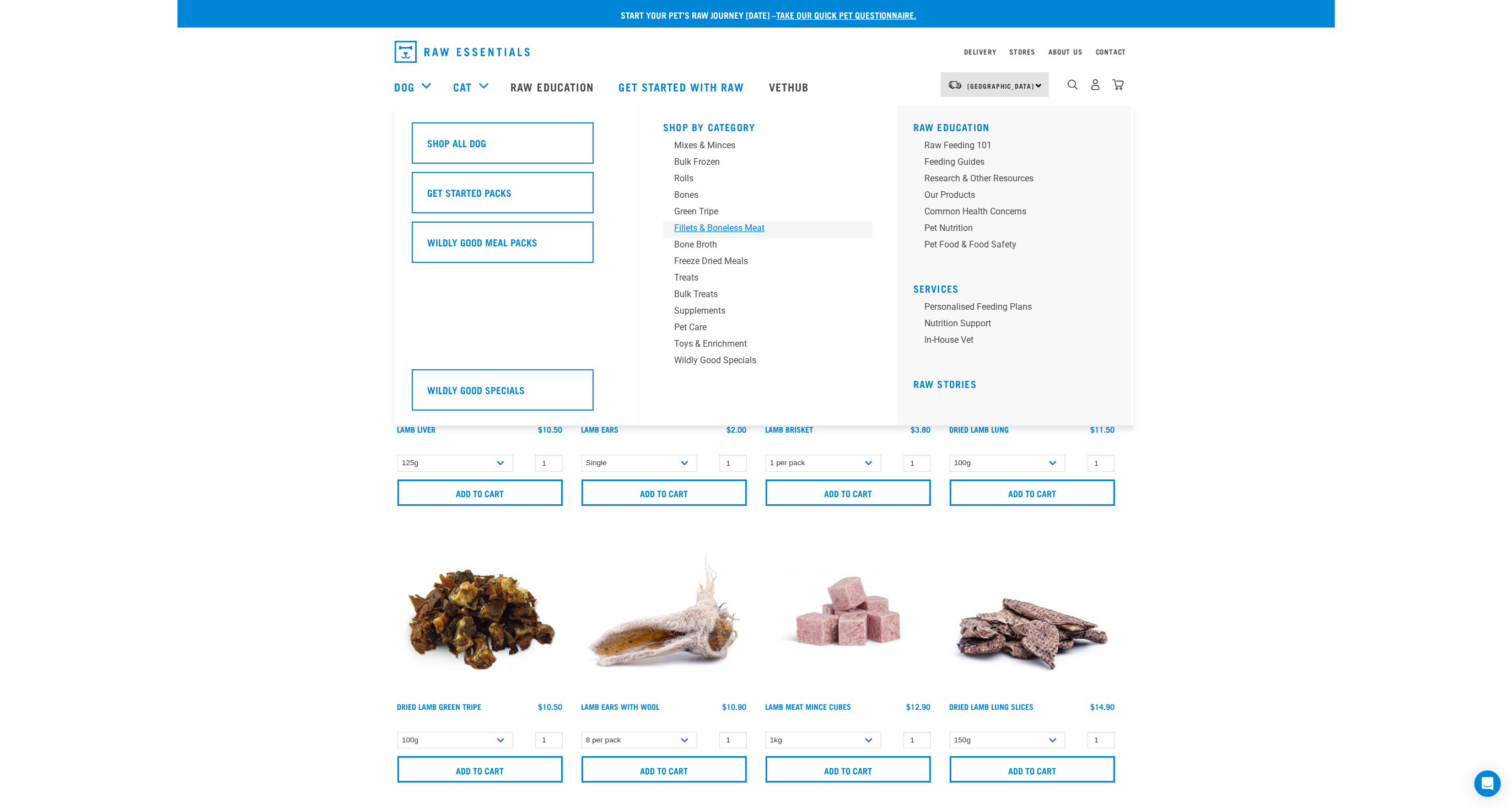
click at [736, 228] on div "Fillets & Boneless Meat" at bounding box center [760, 228] width 172 height 13
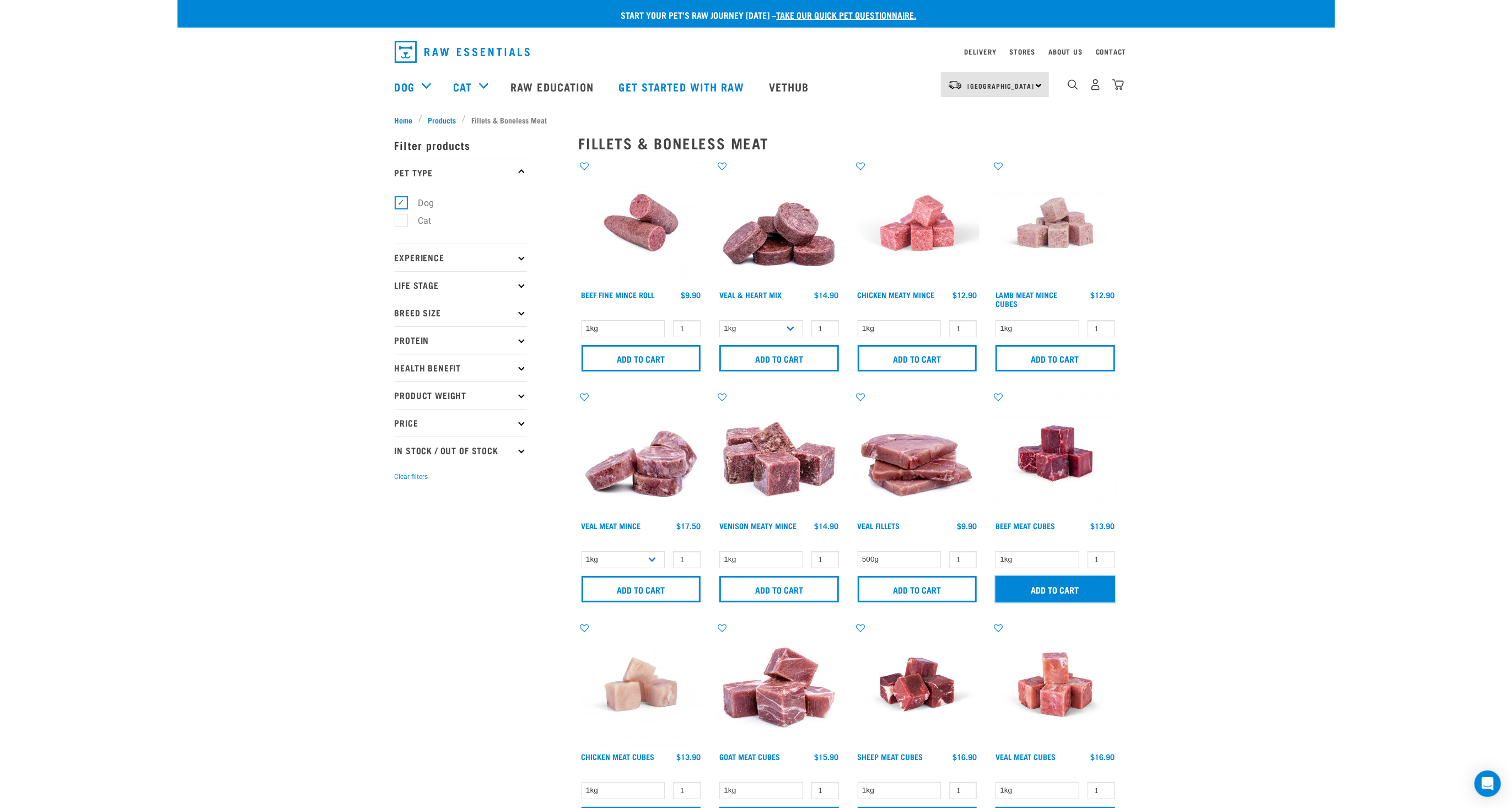
click at [1081, 596] on input "Add to cart" at bounding box center [1055, 589] width 119 height 26
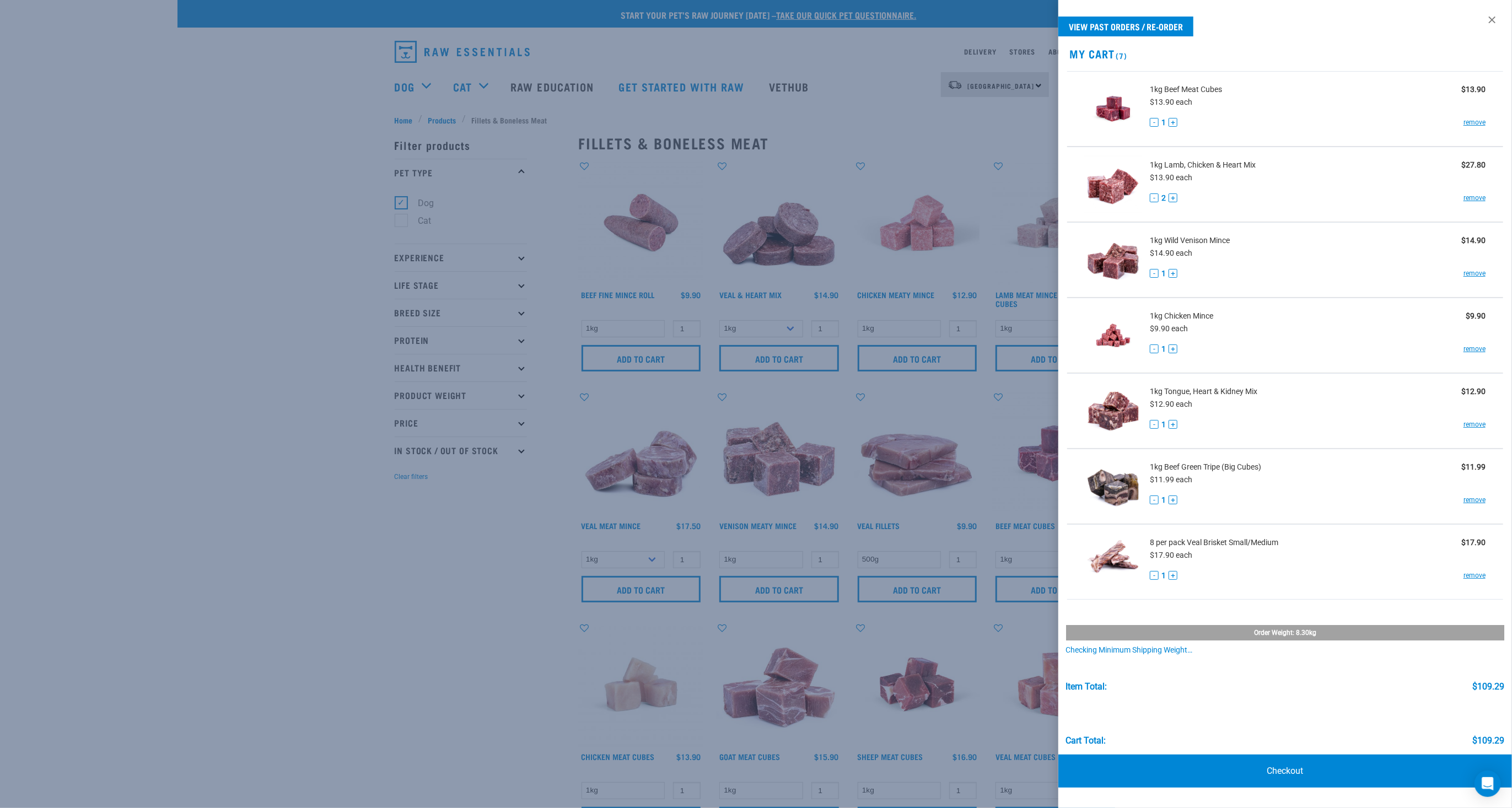
click at [270, 618] on div at bounding box center [756, 404] width 1512 height 808
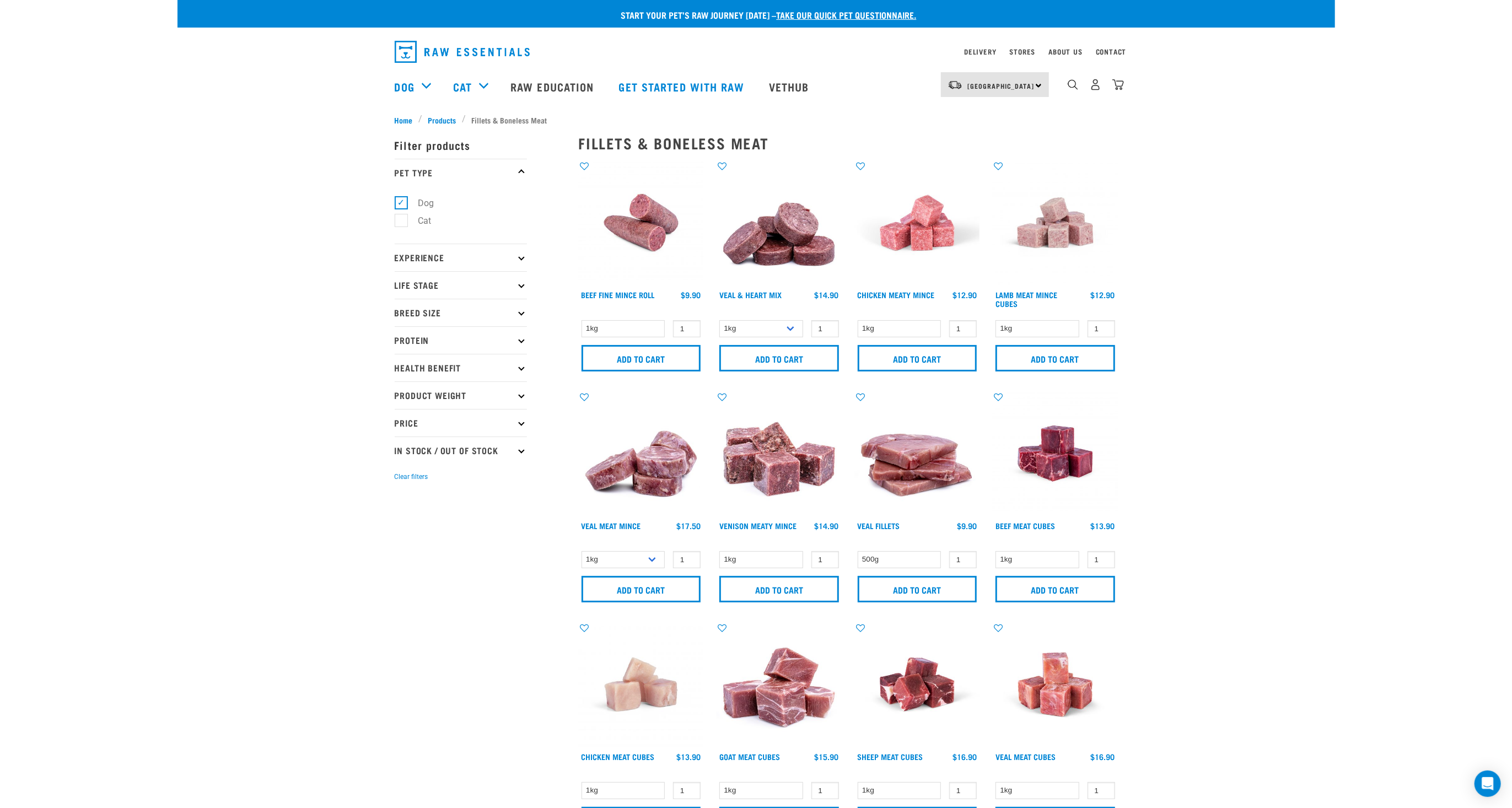
click at [1116, 79] on div "8" at bounding box center [1096, 84] width 57 height 25
click at [1119, 85] on img "dropdown navigation" at bounding box center [1117, 84] width 11 height 11
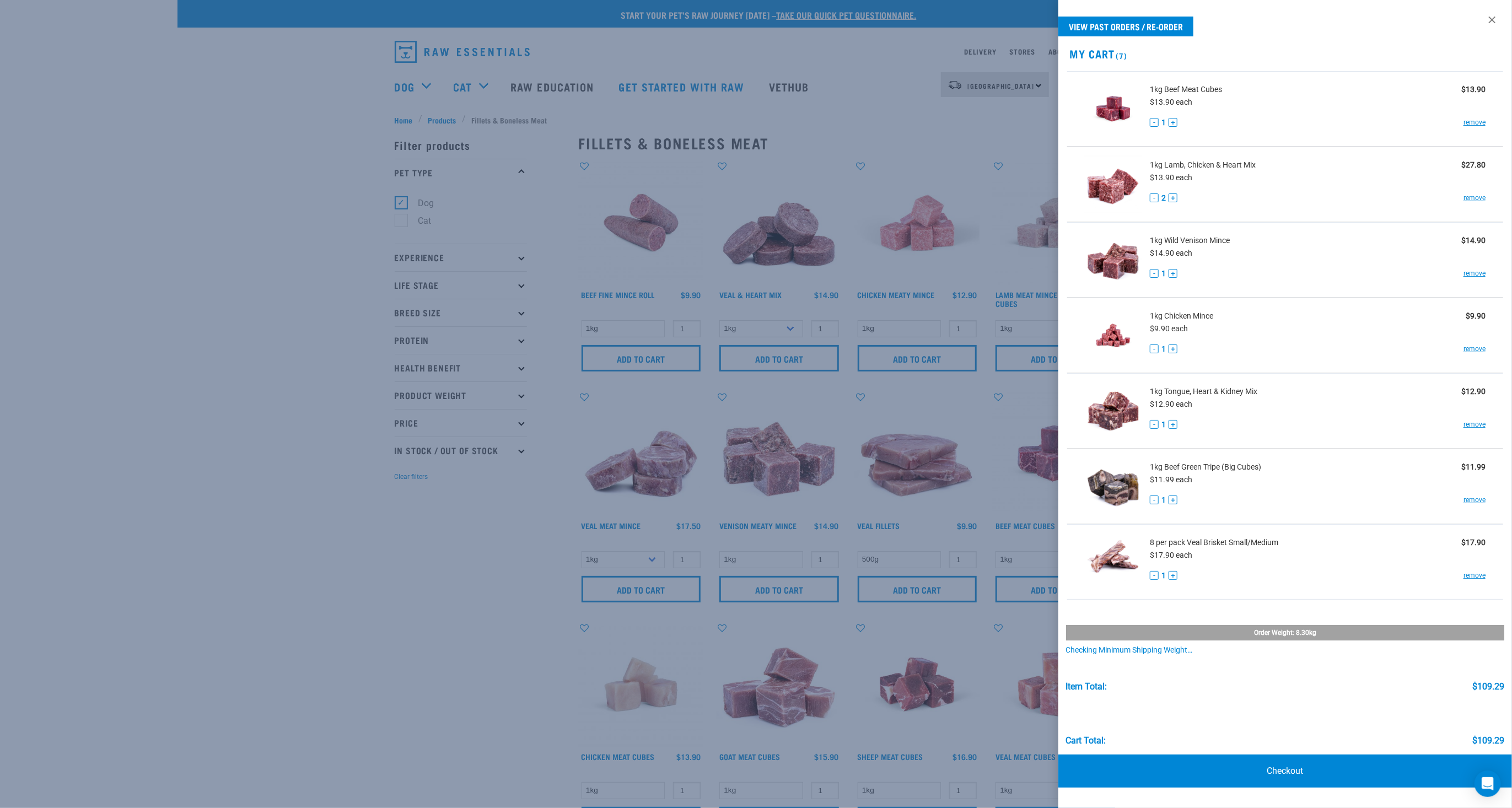
click at [410, 634] on div at bounding box center [756, 404] width 1512 height 808
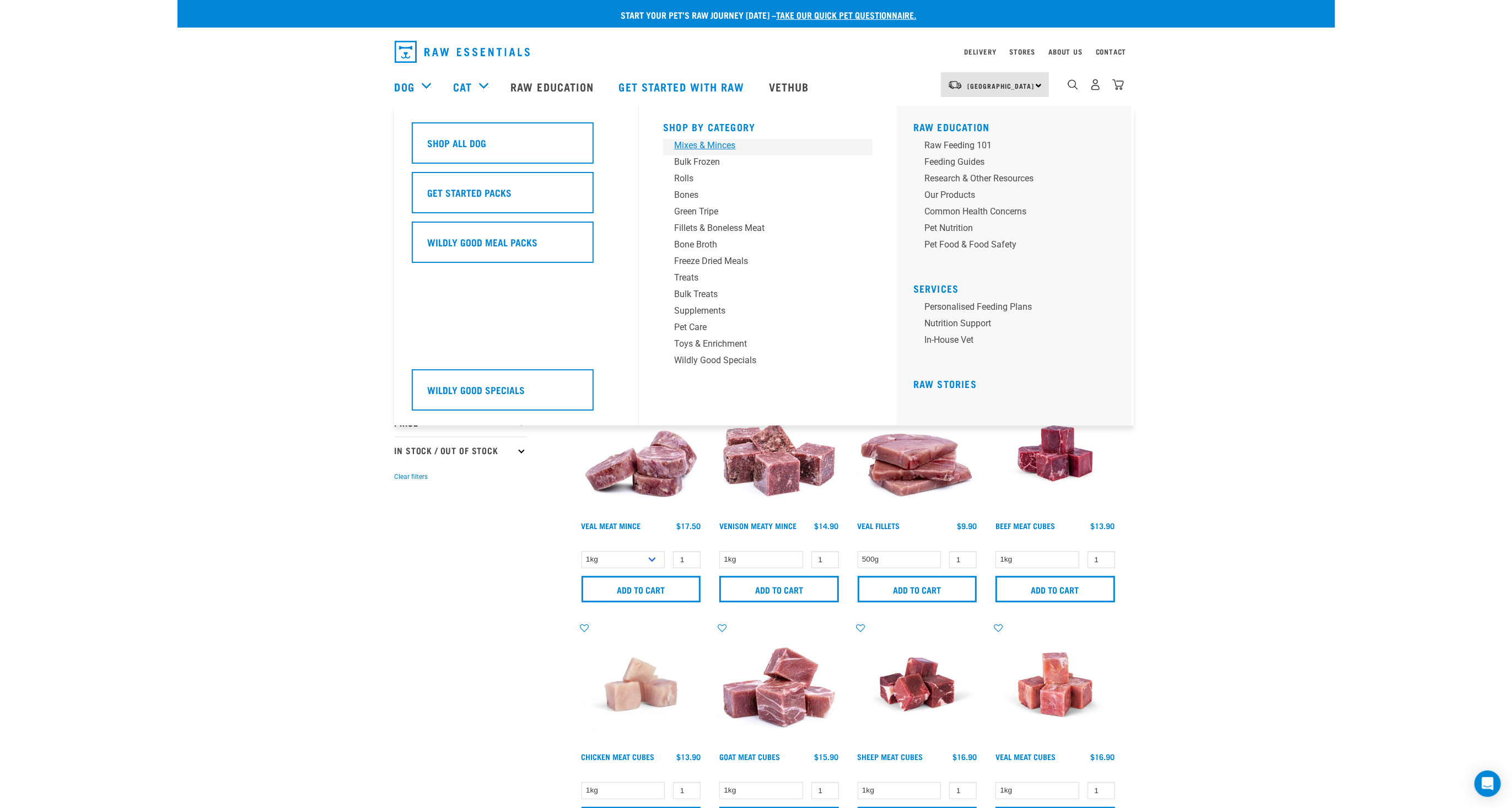
click at [699, 149] on div "Mixes & Minces" at bounding box center [760, 146] width 172 height 13
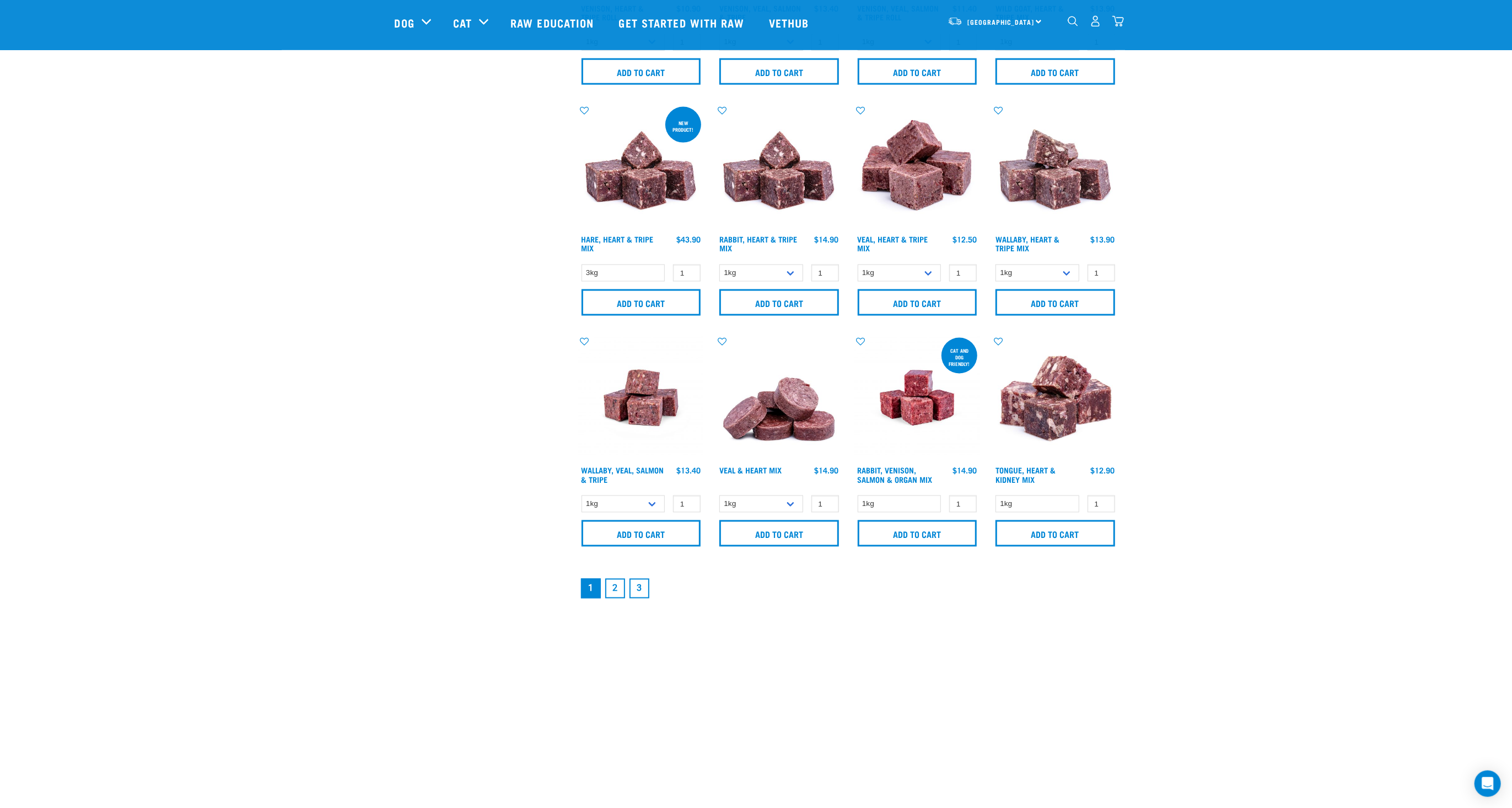
scroll to position [1366, 0]
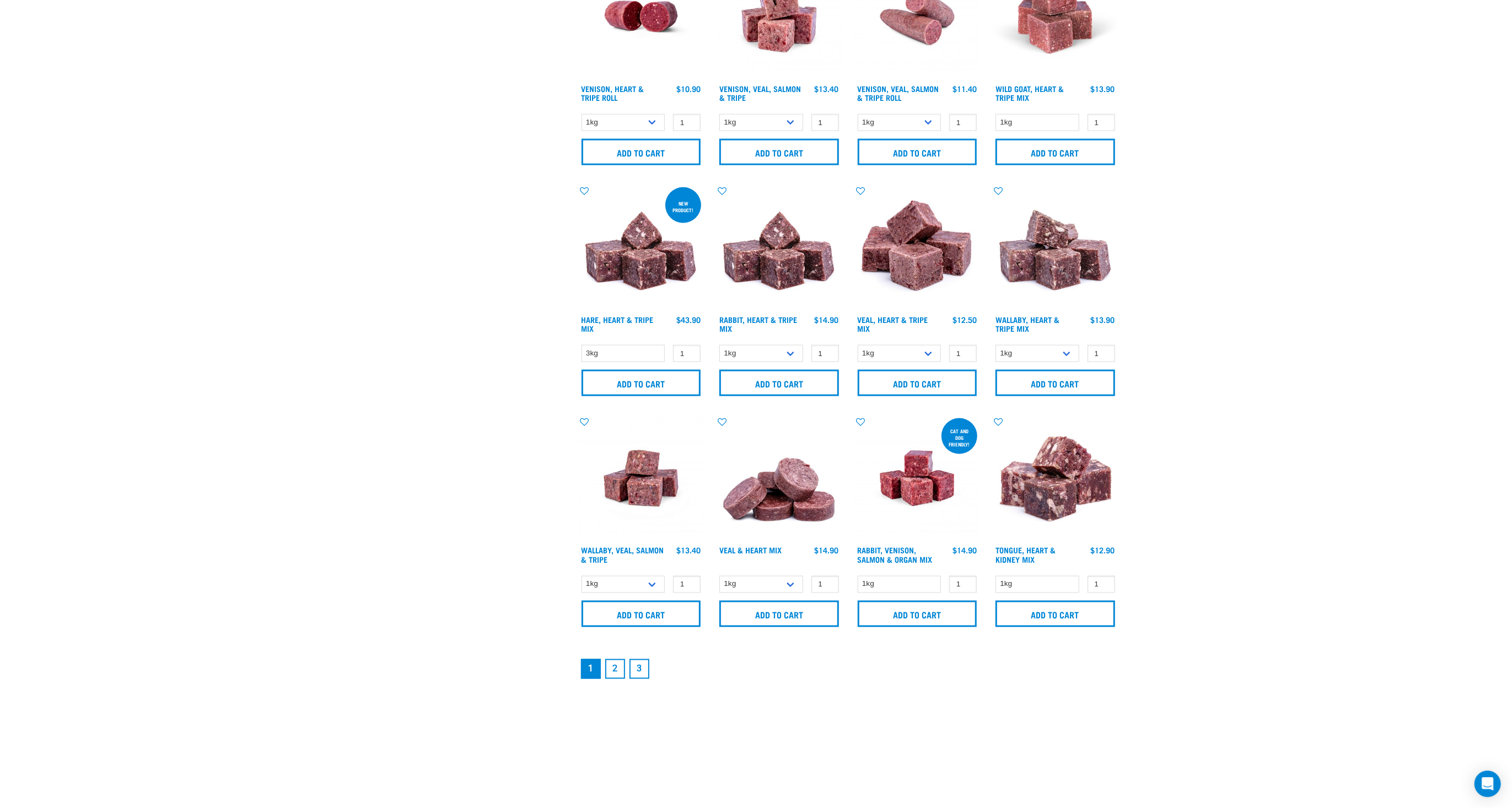
scroll to position [0, 0]
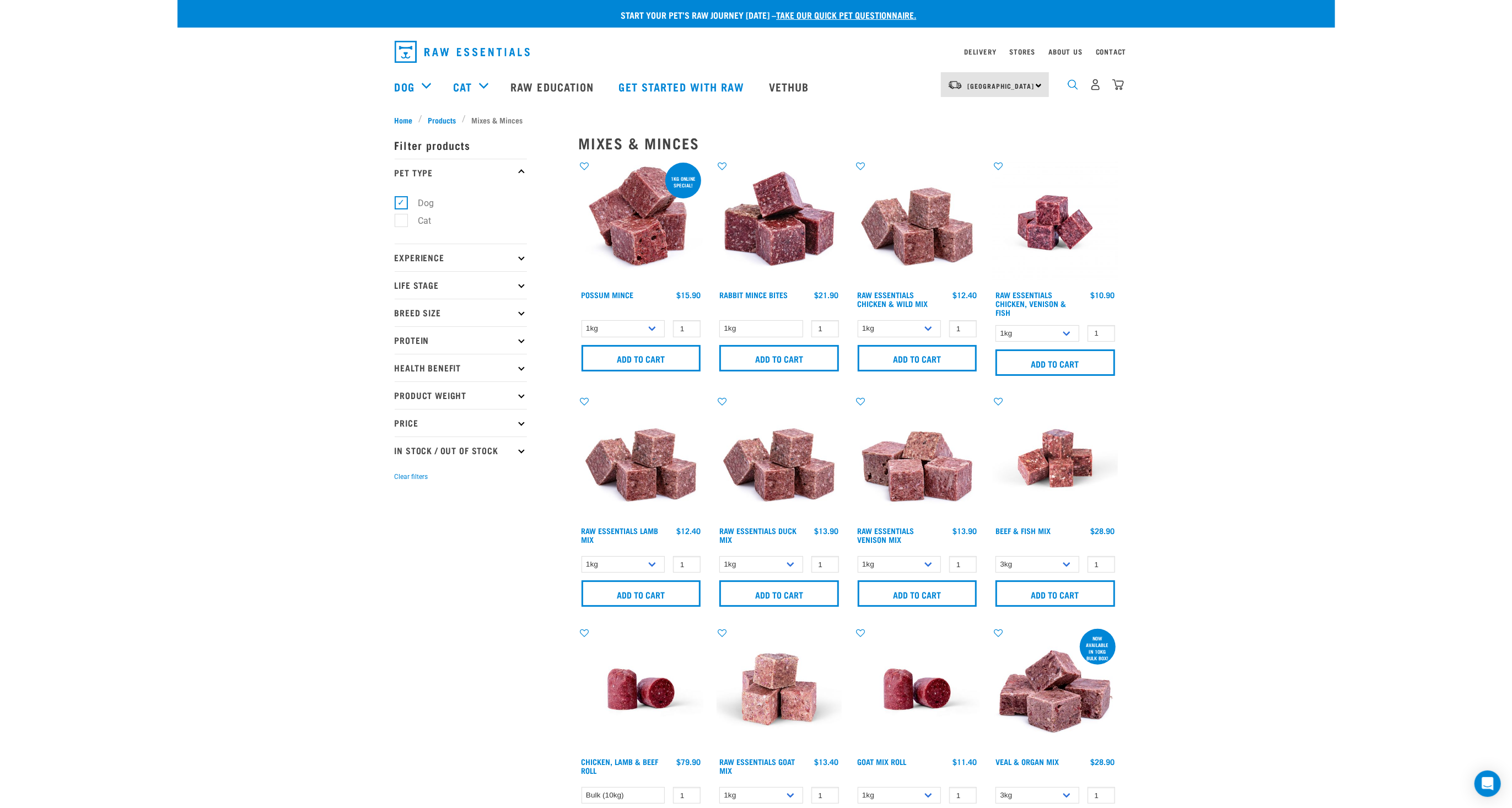
click at [1072, 84] on img "dropdown navigation" at bounding box center [1072, 84] width 10 height 10
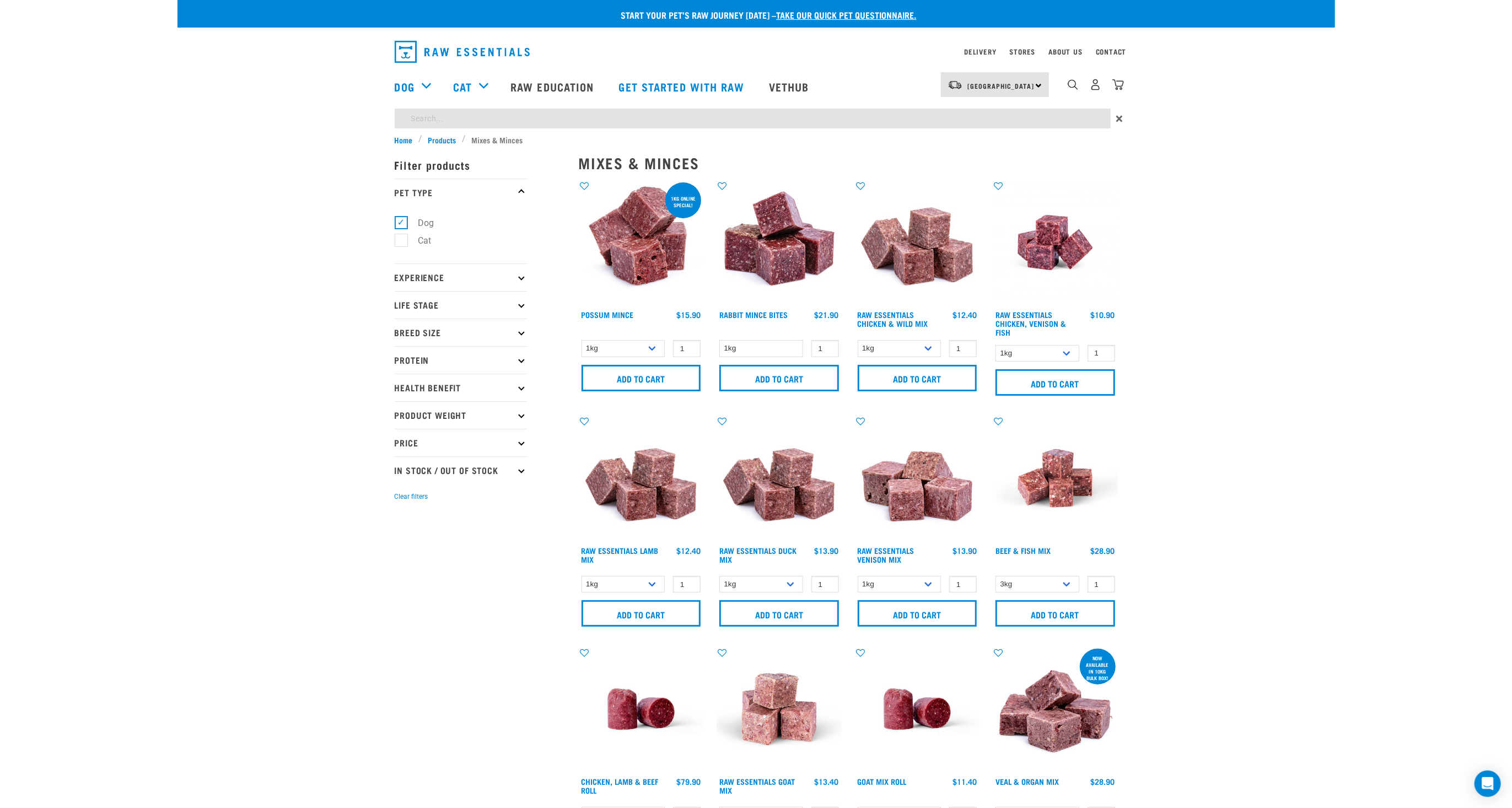
click at [890, 118] on input "search" at bounding box center [752, 118] width 716 height 20
type input "organ"
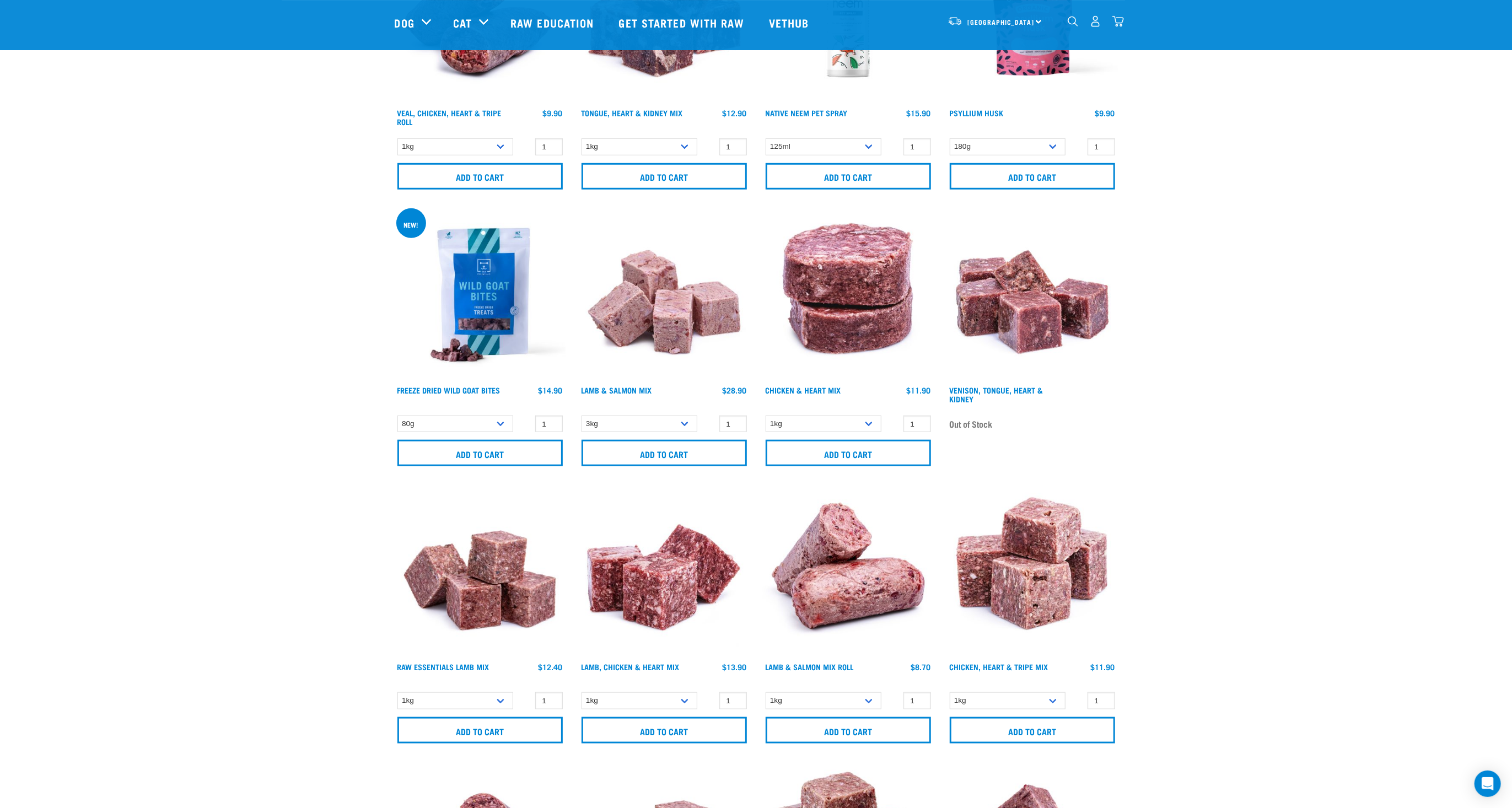
scroll to position [799, 0]
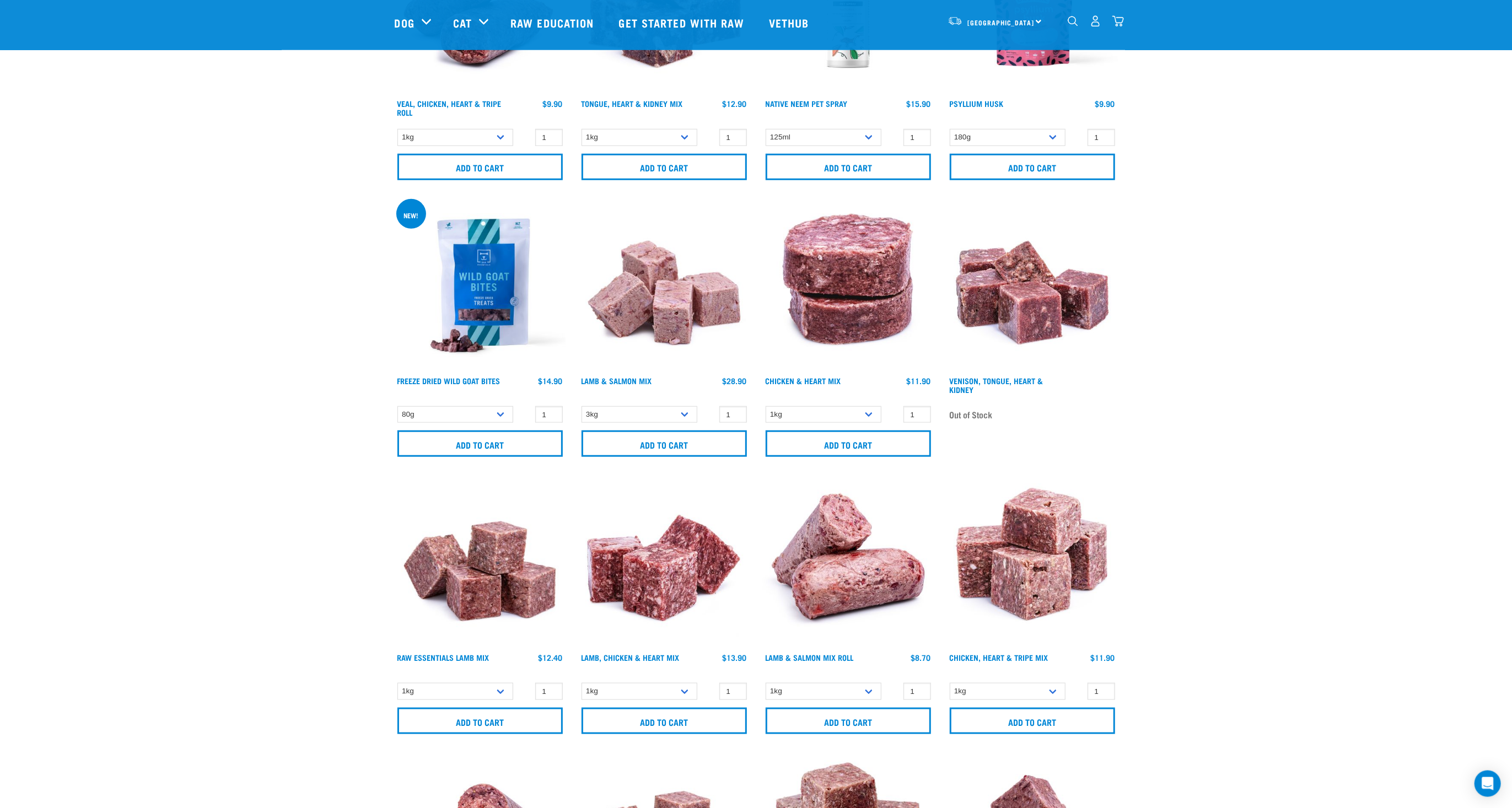
click at [1118, 25] on img "dropdown navigation" at bounding box center [1117, 21] width 11 height 11
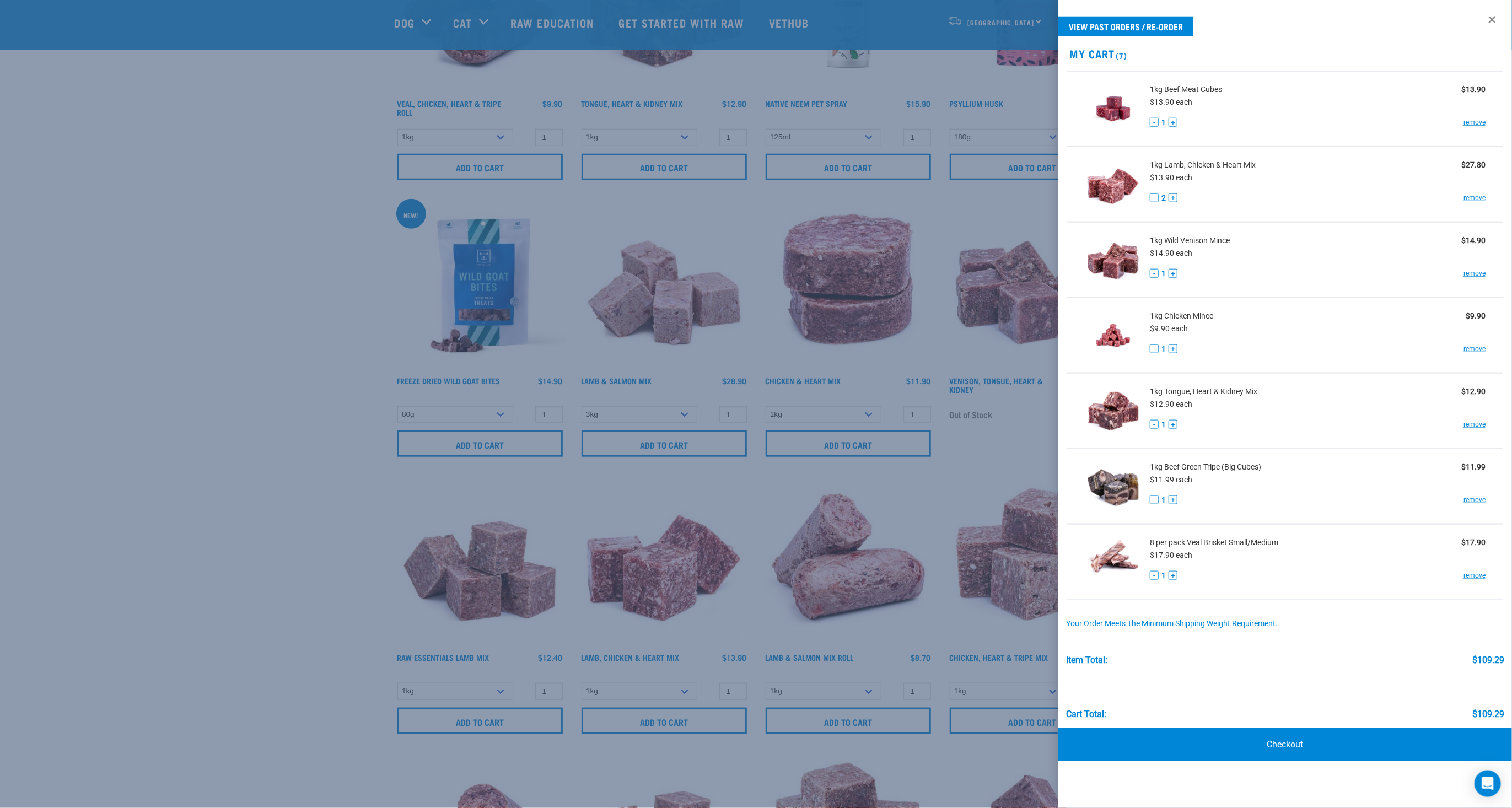
click at [328, 470] on div at bounding box center [756, 404] width 1512 height 808
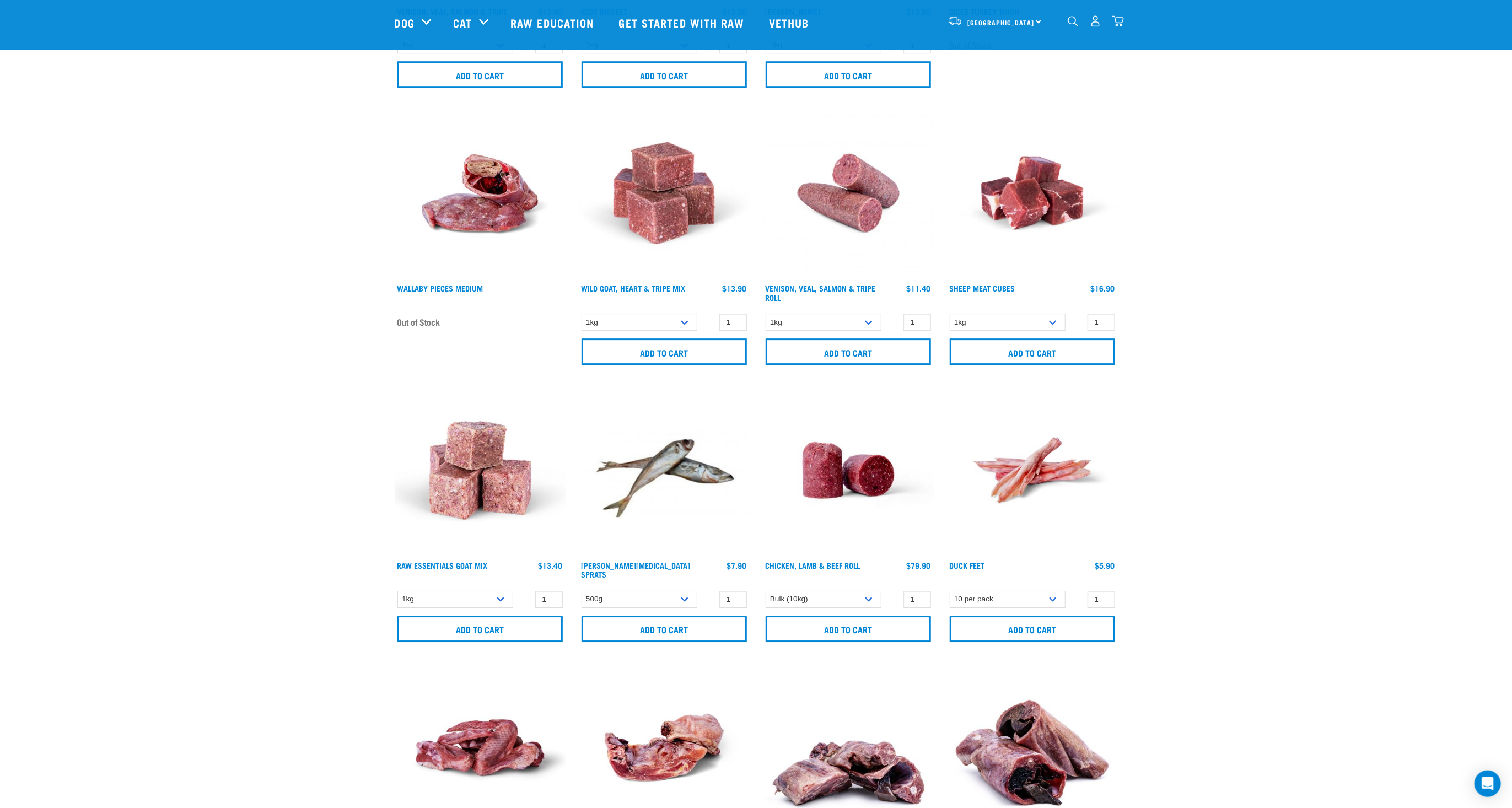
scroll to position [6626, 0]
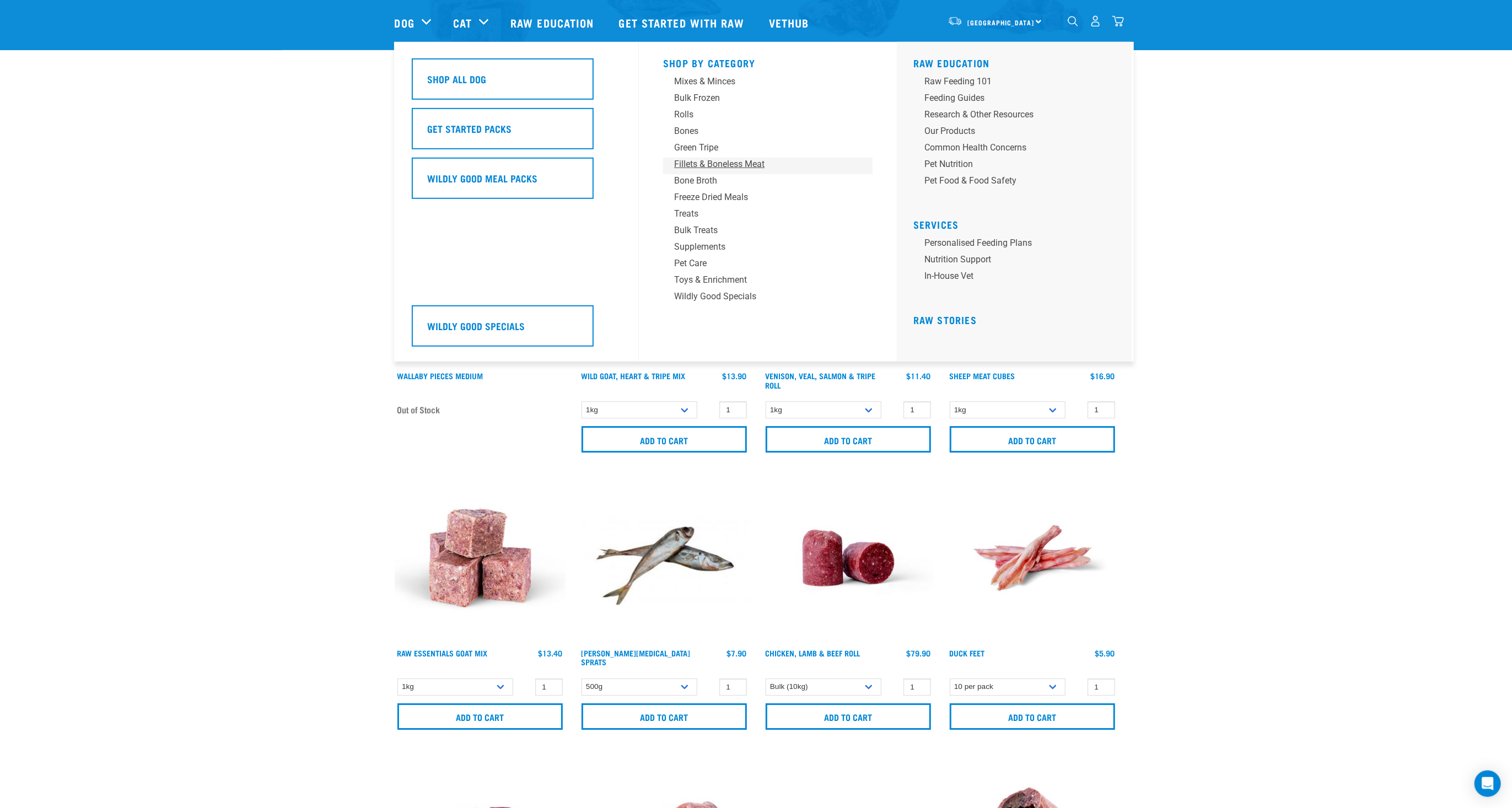
click at [712, 166] on div "Fillets & Boneless Meat" at bounding box center [760, 165] width 172 height 13
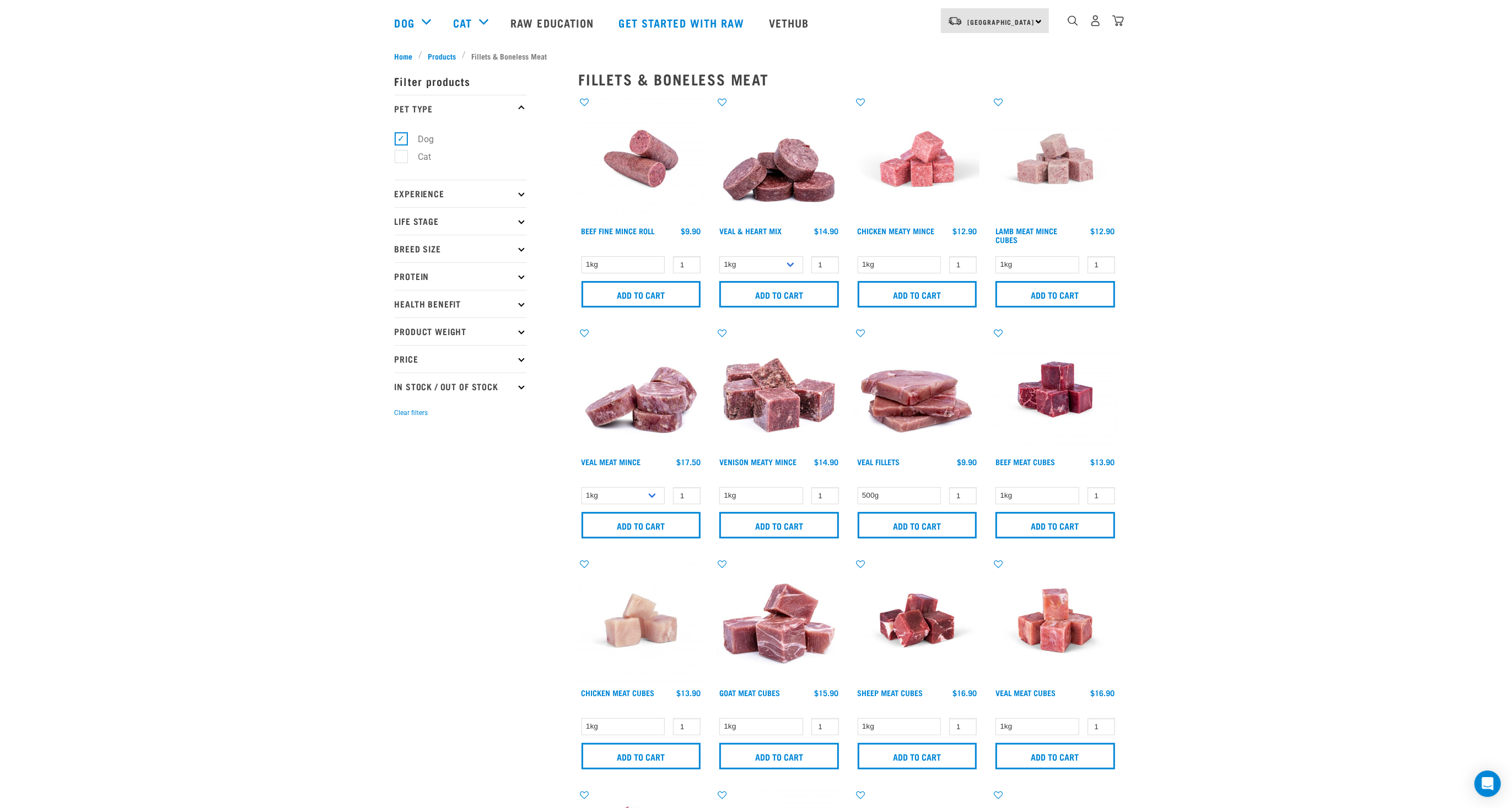
scroll to position [69, 0]
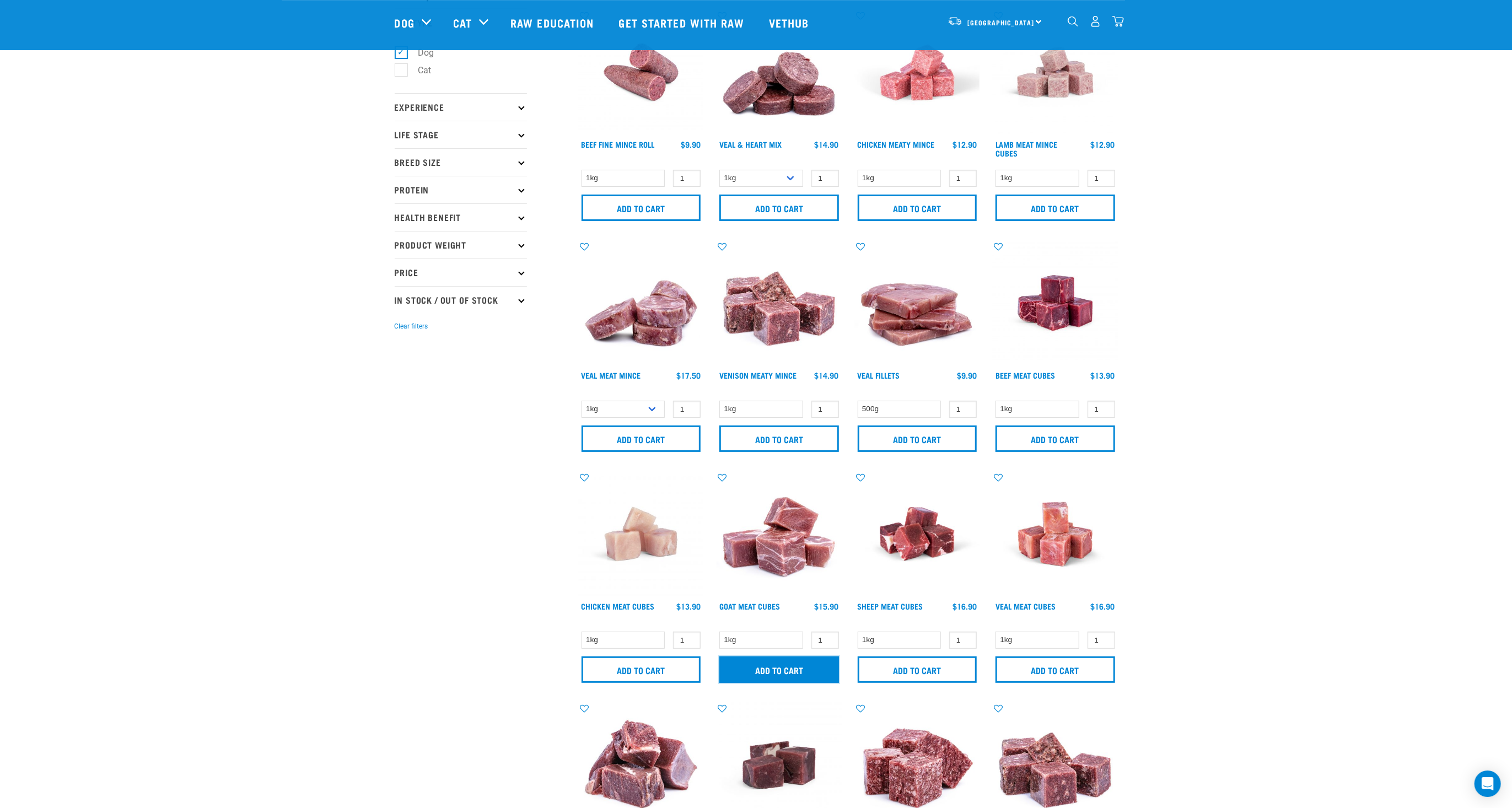
click at [804, 677] on input "Add to cart" at bounding box center [779, 670] width 119 height 26
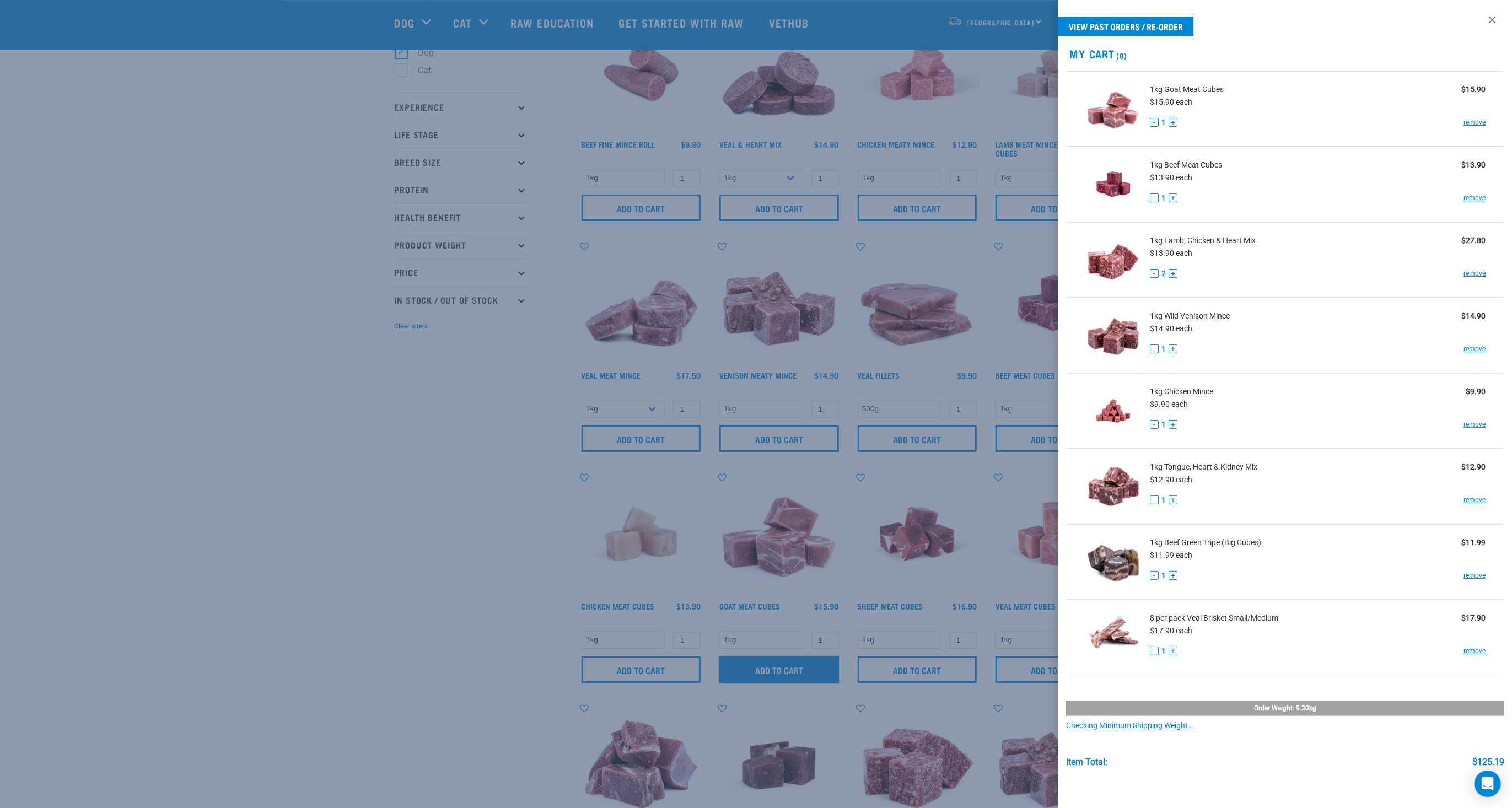
scroll to position [66, 0]
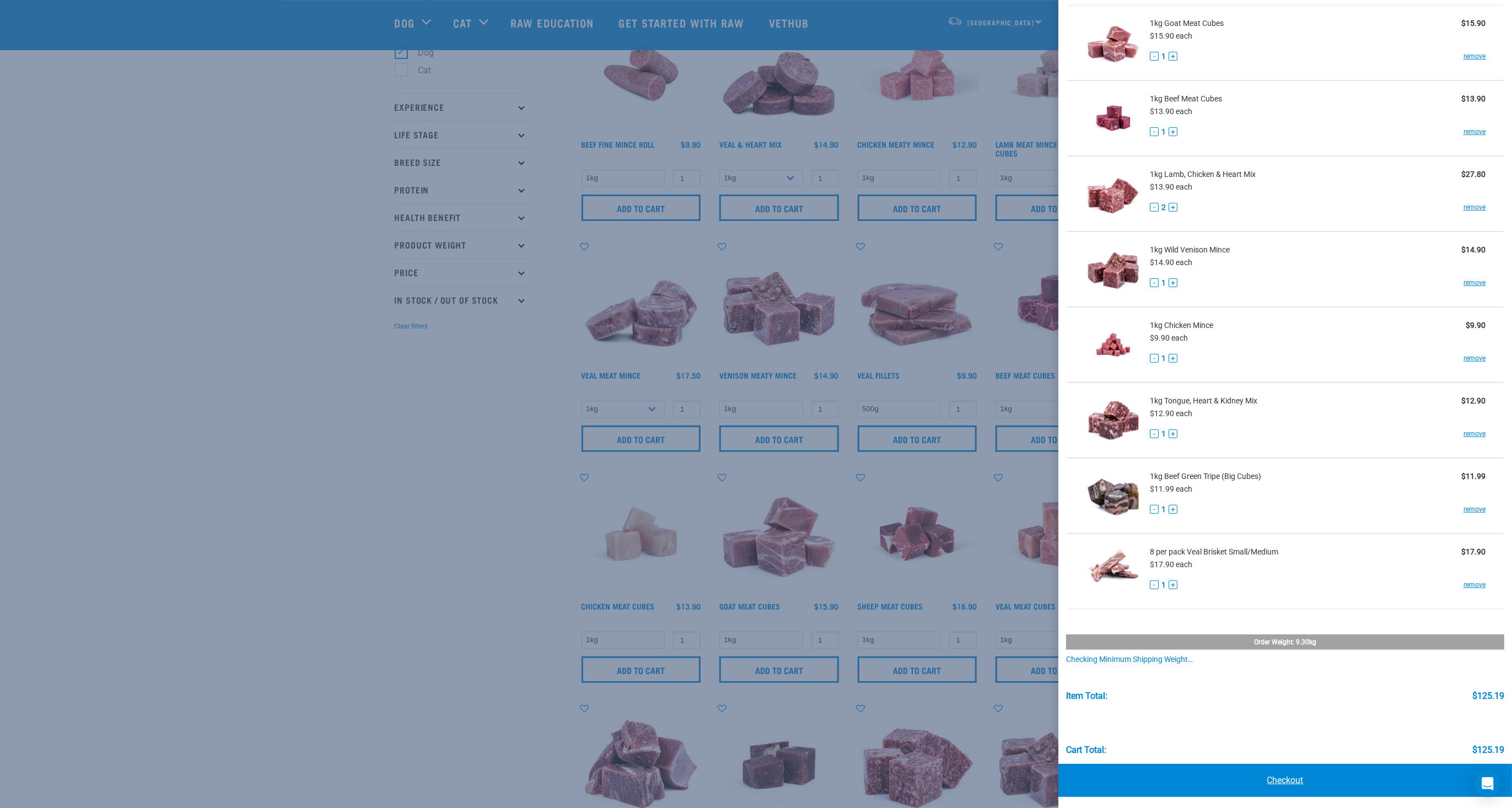
click at [1318, 771] on link "Checkout" at bounding box center [1284, 780] width 453 height 33
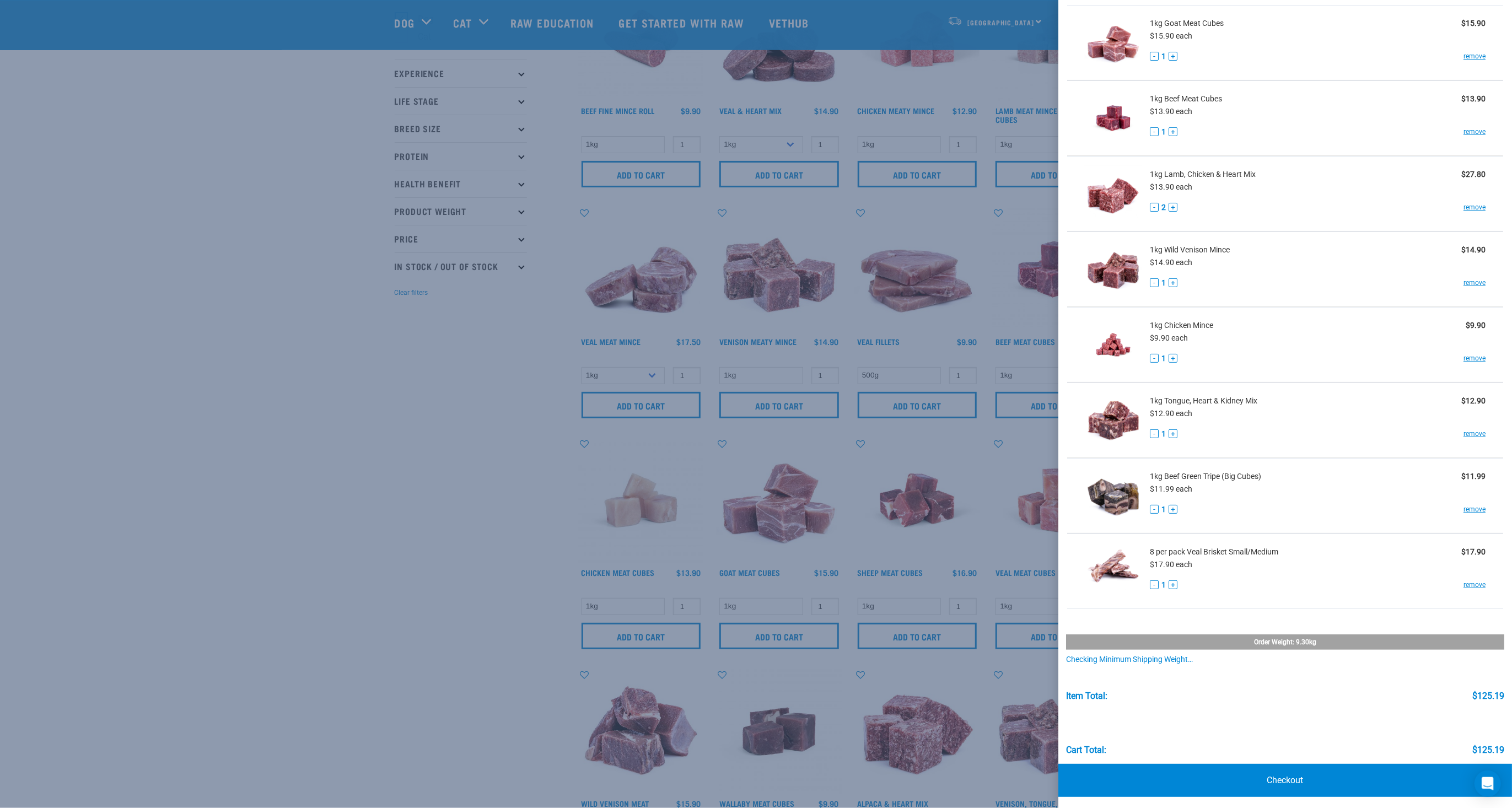
scroll to position [99, 0]
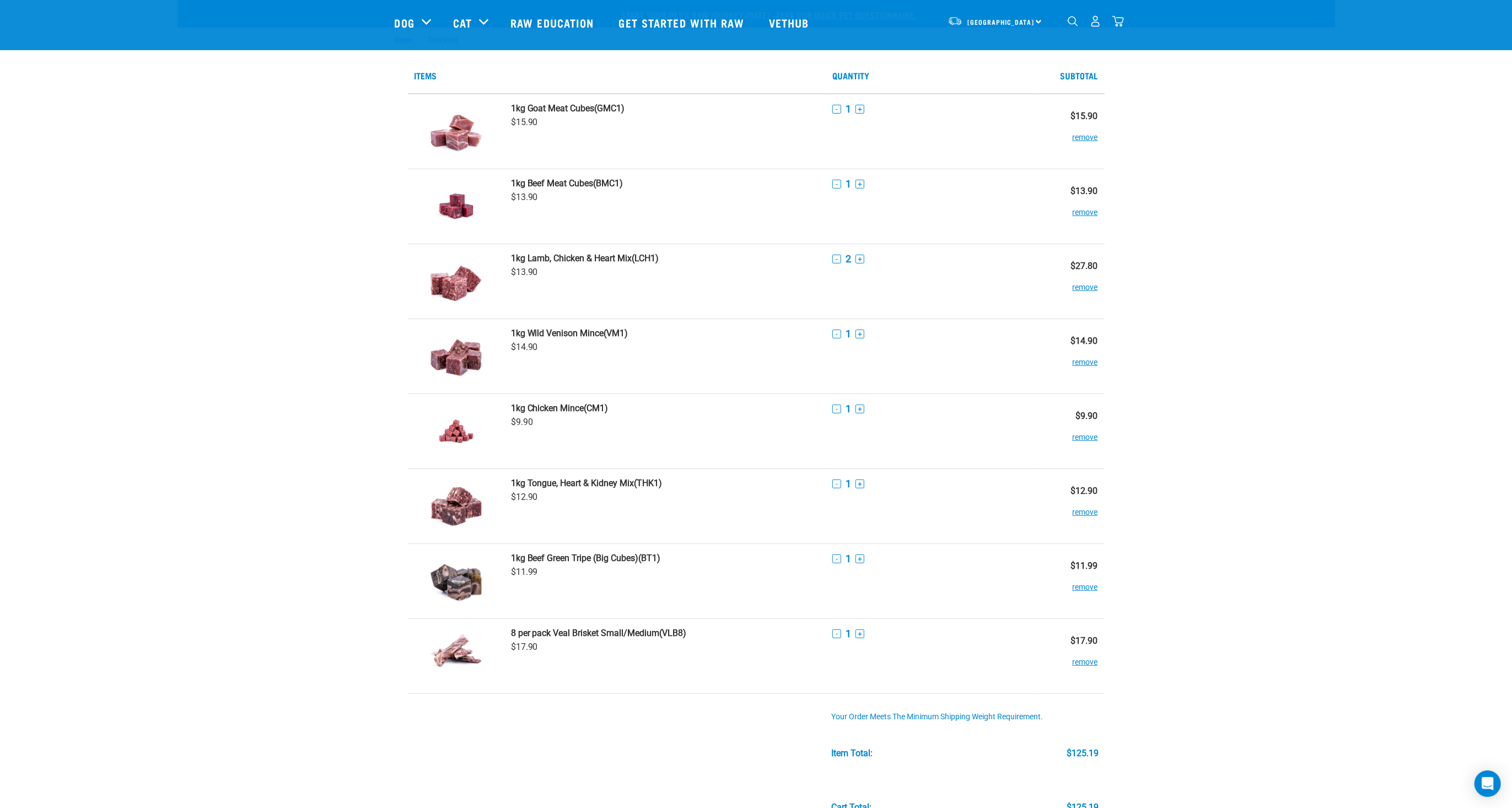
scroll to position [358, 0]
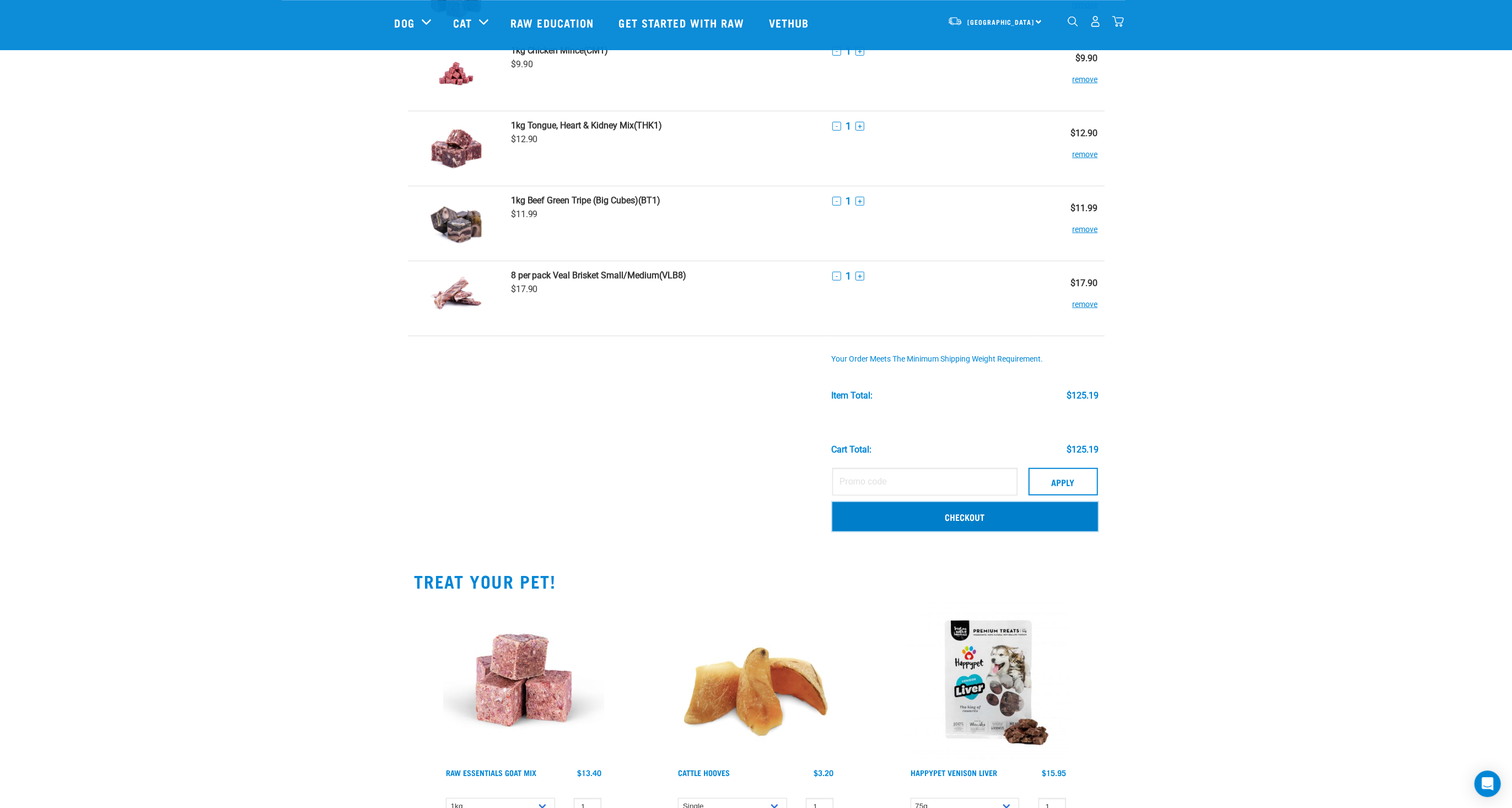
drag, startPoint x: 987, startPoint y: 518, endPoint x: 981, endPoint y: 520, distance: 6.3
click at [988, 518] on link "Checkout" at bounding box center [965, 517] width 266 height 28
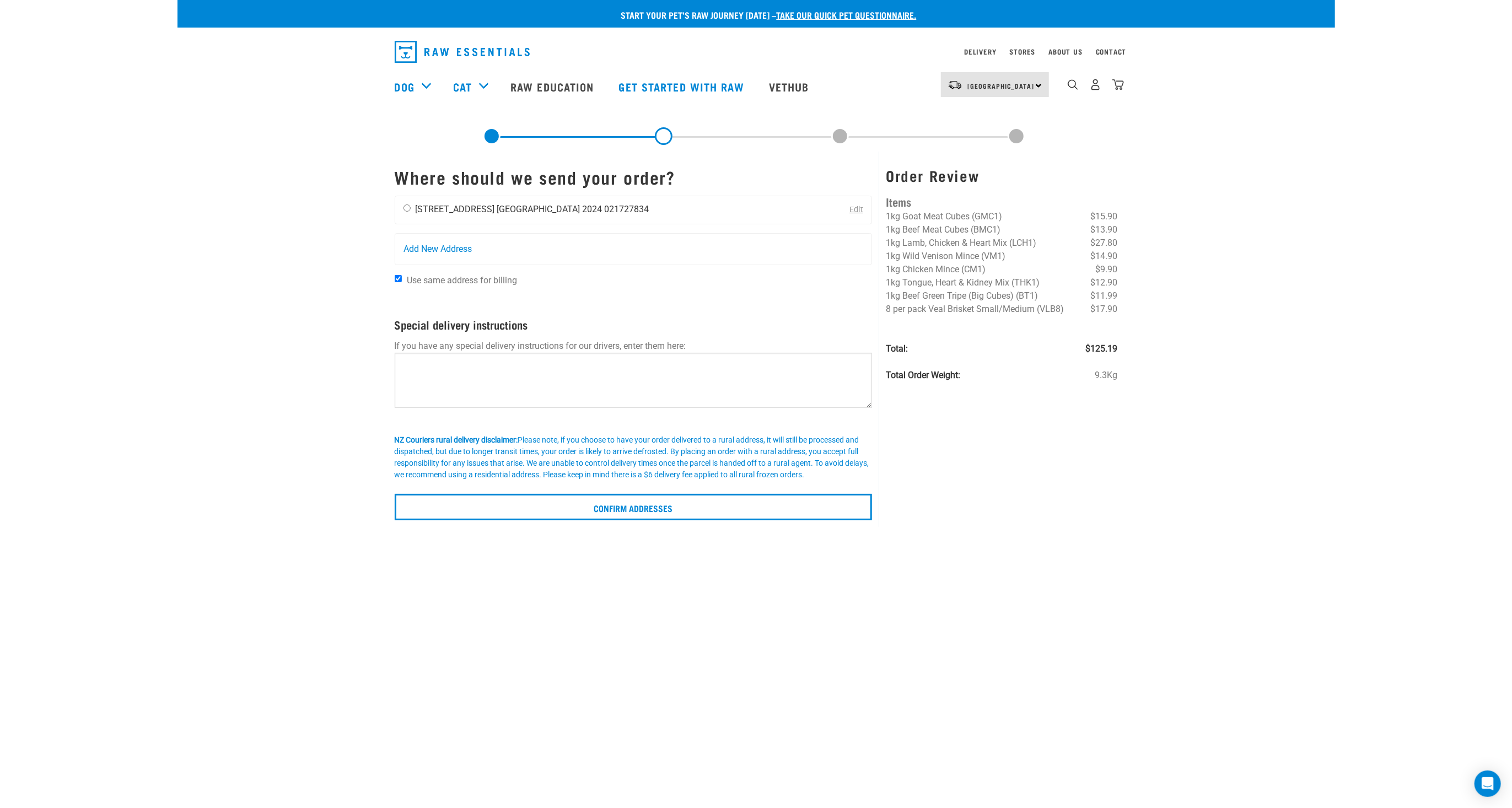
click at [406, 207] on input "radio" at bounding box center [407, 208] width 8 height 8
radio input "true"
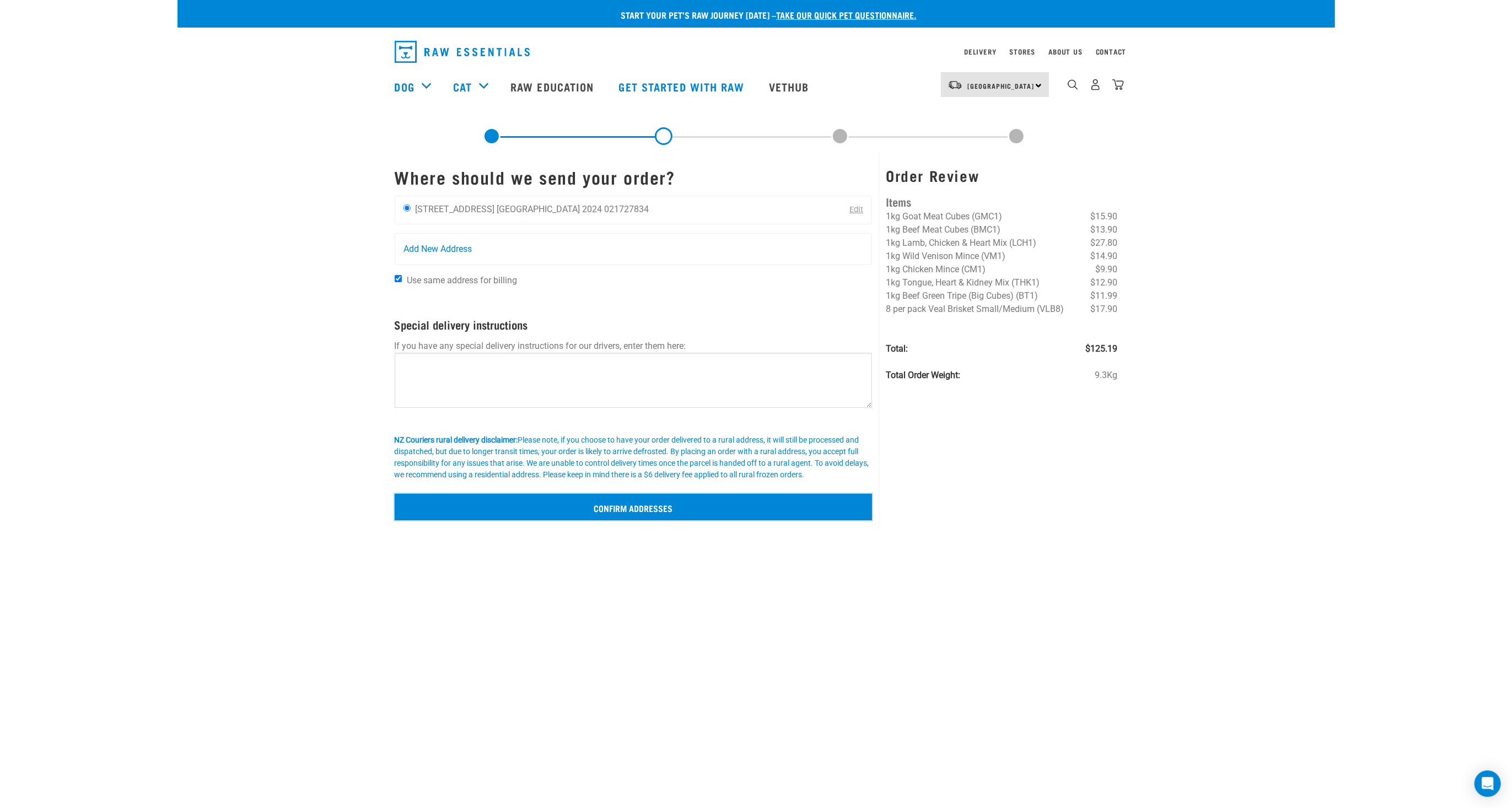
click at [596, 507] on input "Confirm addresses" at bounding box center [633, 507] width 478 height 26
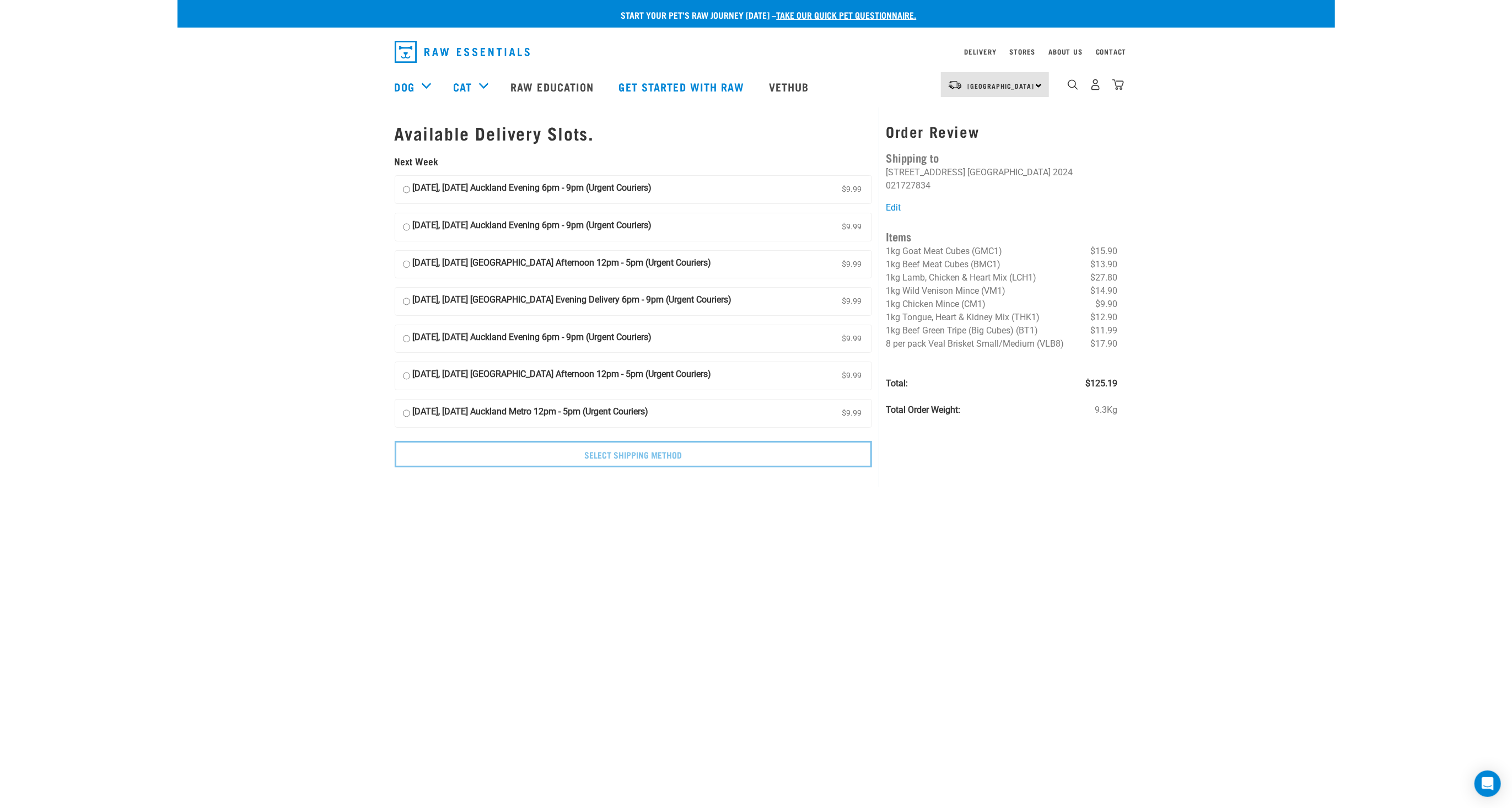
click at [409, 188] on input "13 October, Monday Auckland Evening 6pm - 9pm (Urgent Couriers) $9.99" at bounding box center [407, 189] width 8 height 16
radio input "true"
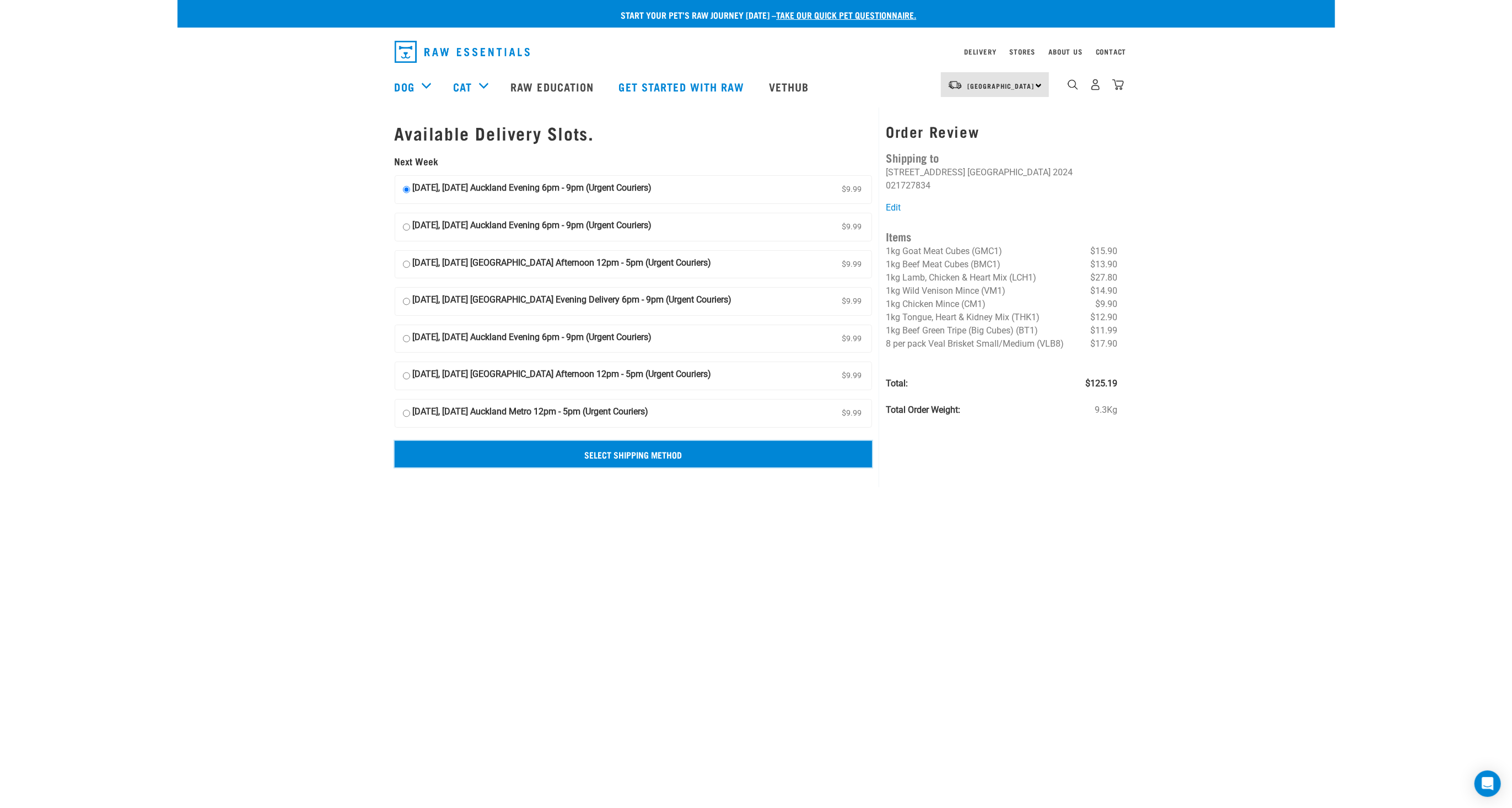
click at [647, 459] on input "Select Shipping Method" at bounding box center [633, 454] width 478 height 26
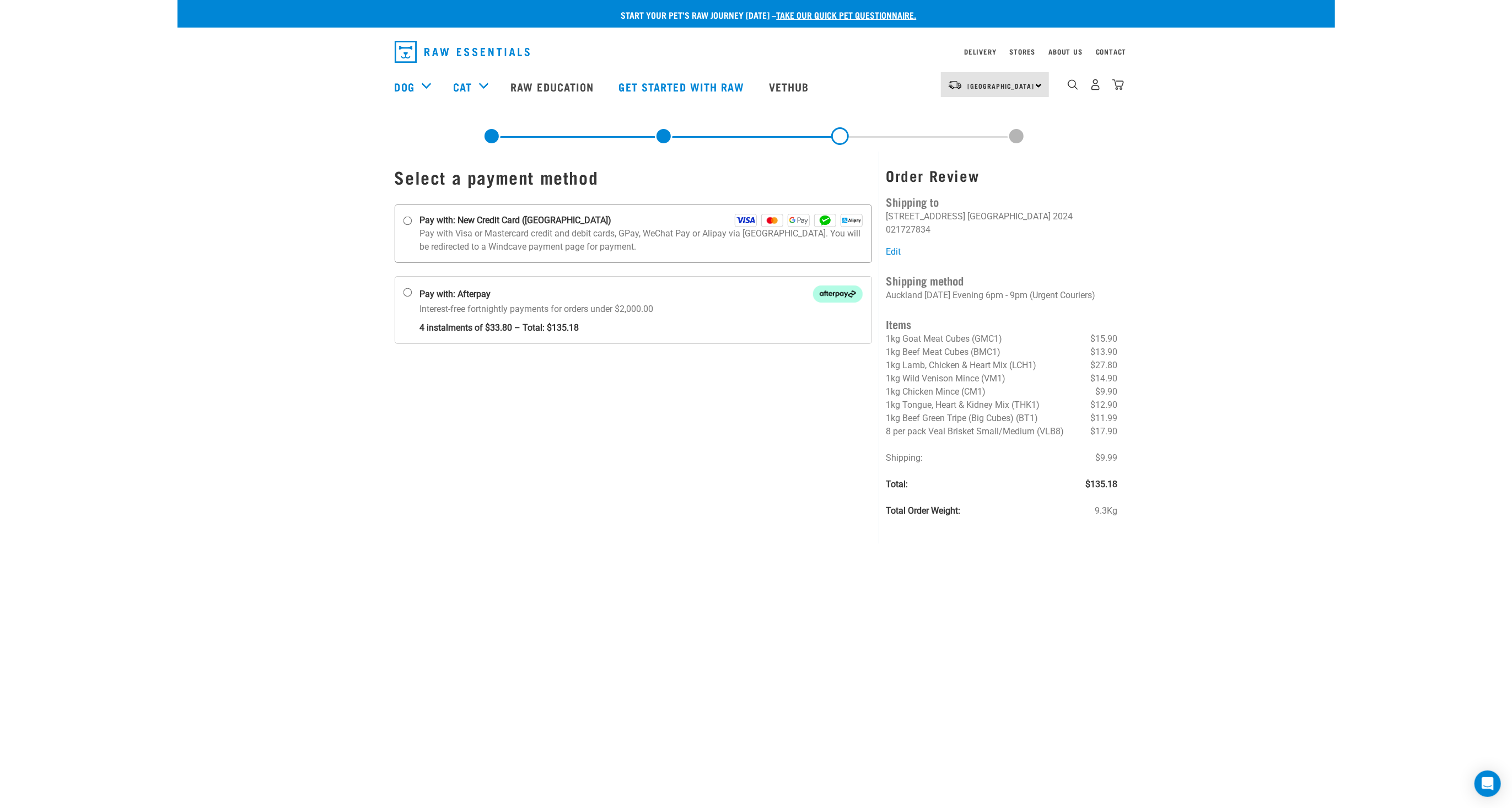
click at [412, 222] on input "Pay with: New Credit Card ([GEOGRAPHIC_DATA])" at bounding box center [407, 220] width 9 height 9
radio input "true"
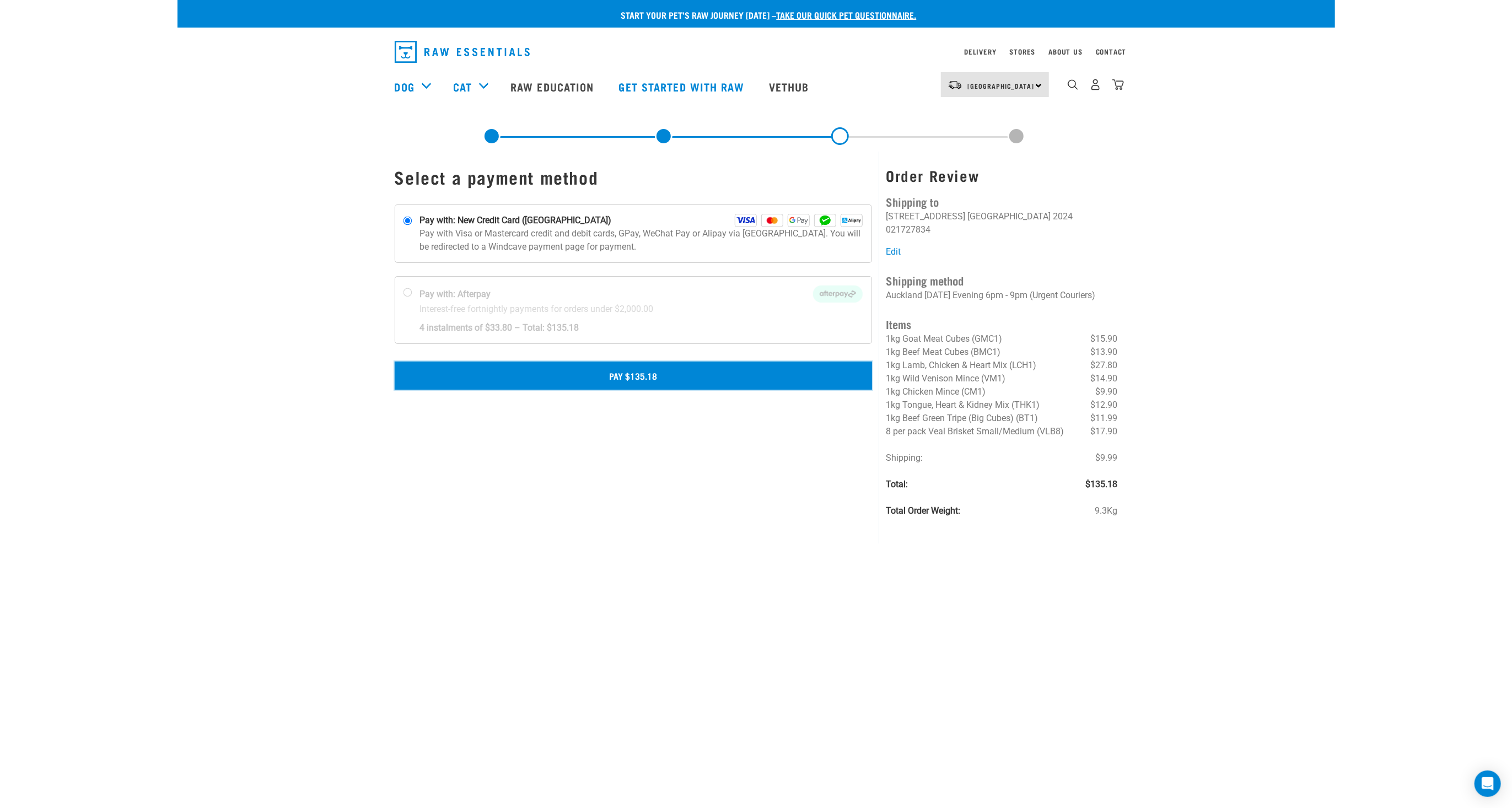
click at [566, 363] on button "Pay $135.18" at bounding box center [633, 375] width 478 height 27
